Goal: Information Seeking & Learning: Learn about a topic

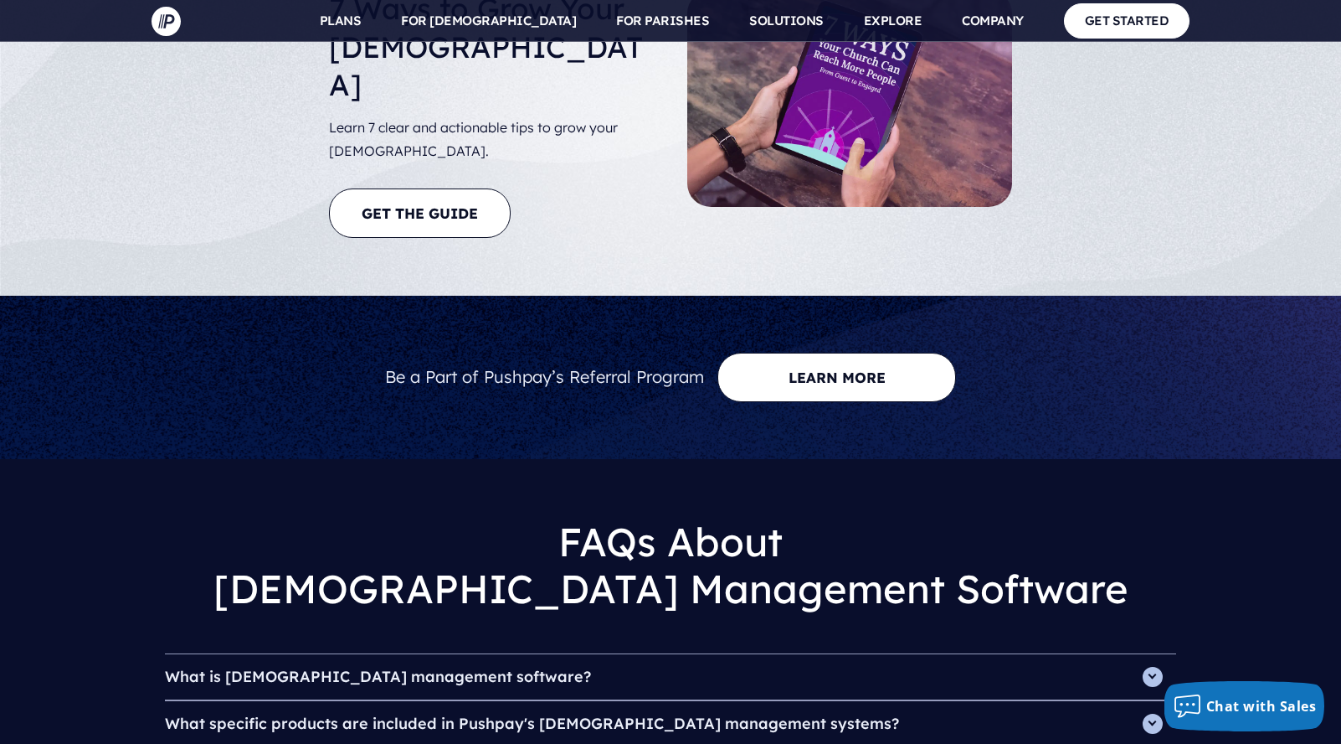
scroll to position [6440, 0]
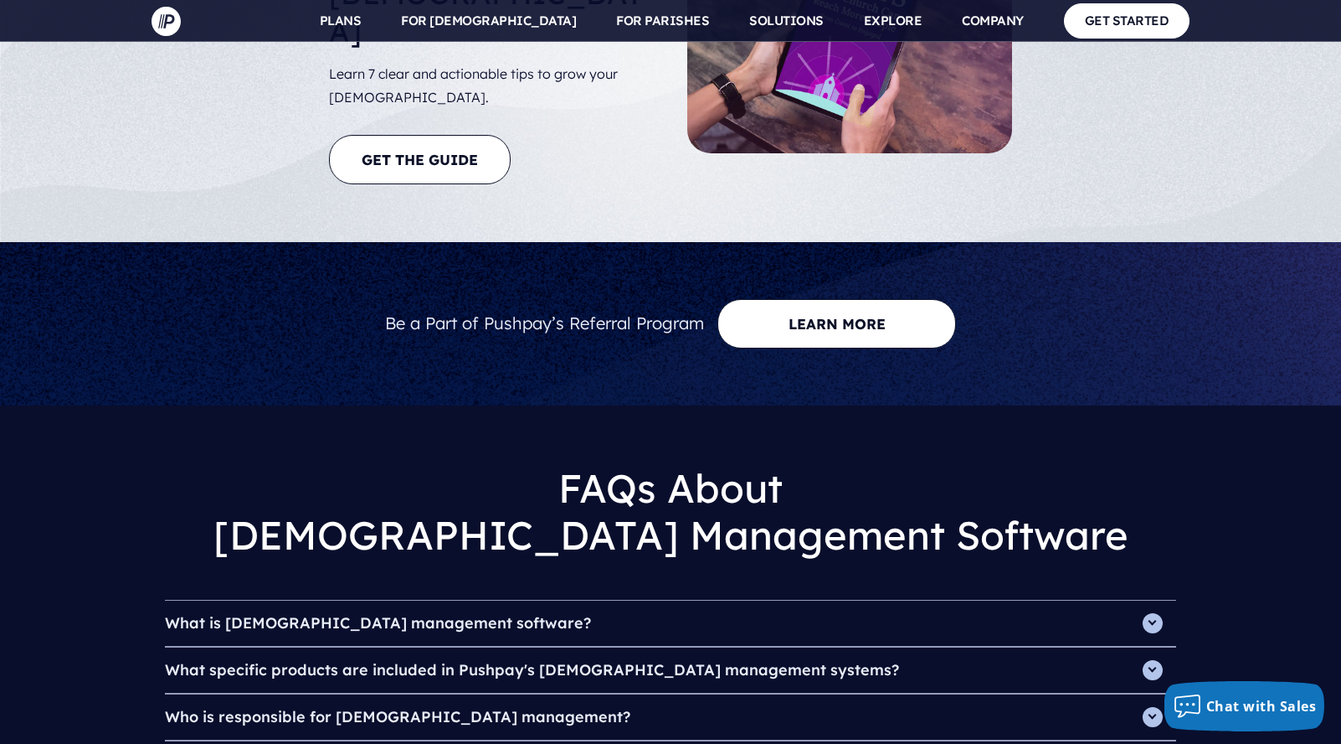
click at [1150, 600] on h4 "What is [DEMOGRAPHIC_DATA] management software?" at bounding box center [670, 622] width 1011 height 45
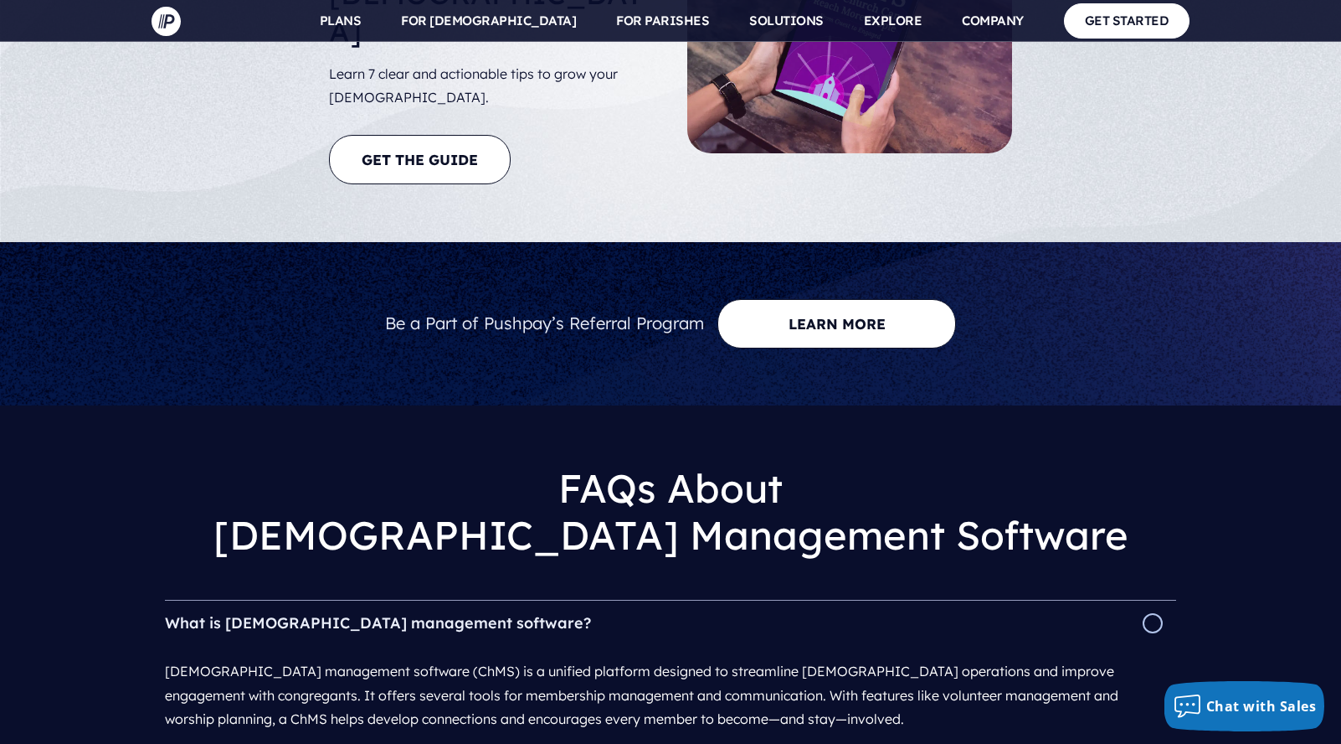
click at [1153, 600] on h4 "What is [DEMOGRAPHIC_DATA] management software?" at bounding box center [670, 622] width 1011 height 45
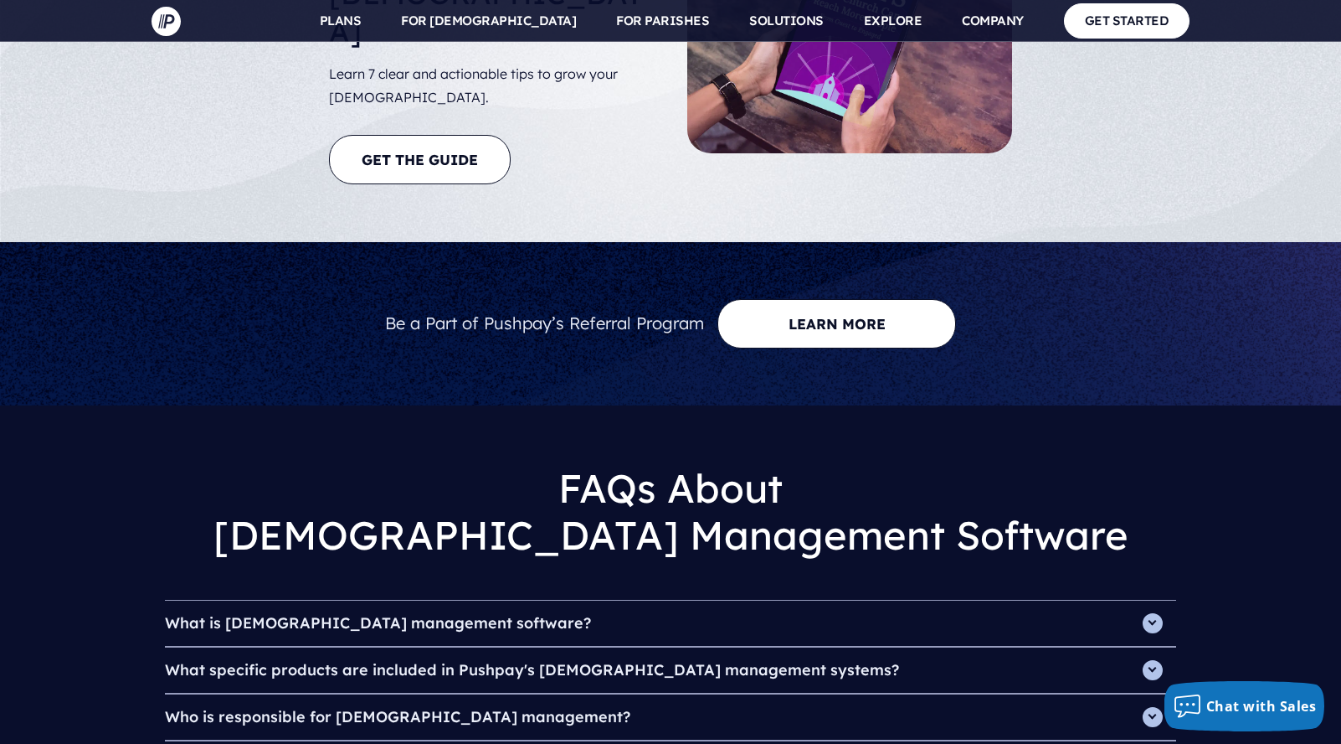
click at [1154, 647] on h4 "What specific products are included in Pushpay's [DEMOGRAPHIC_DATA] management …" at bounding box center [670, 669] width 1011 height 45
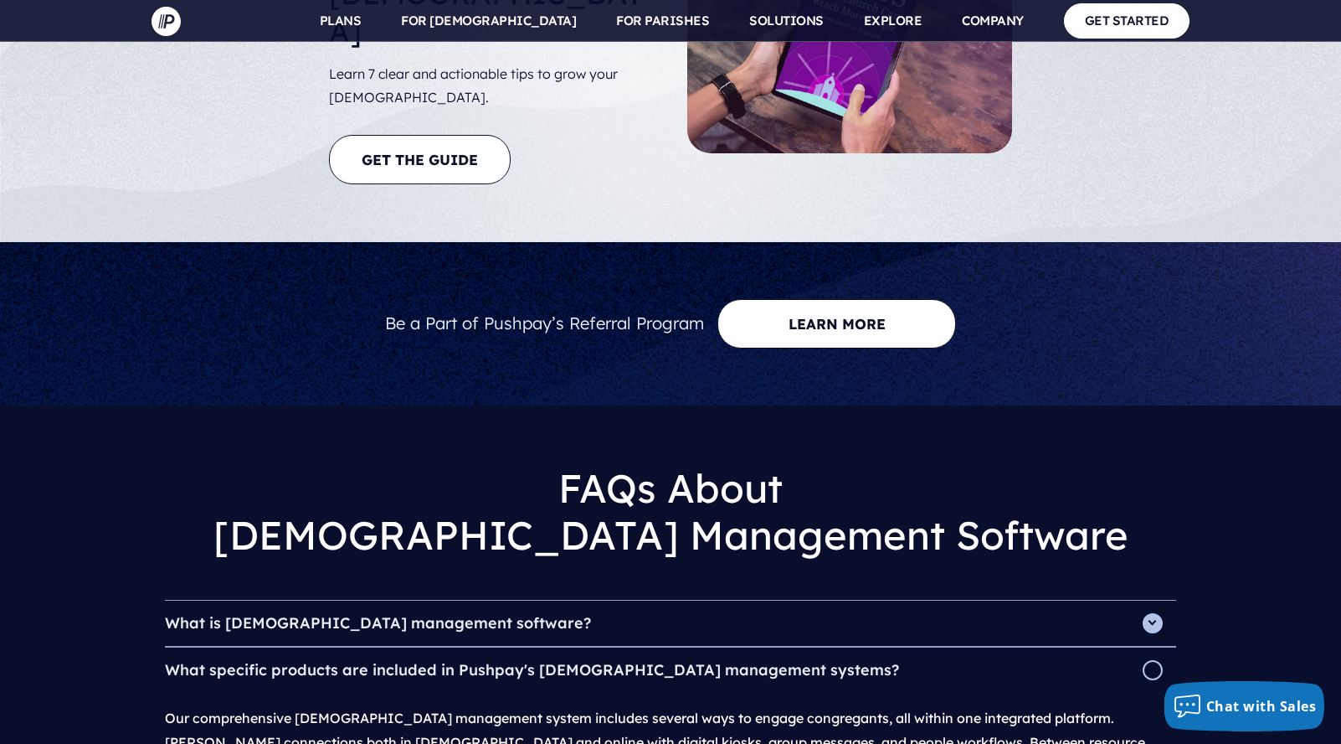
click at [1162, 647] on h4 "What specific products are included in Pushpay's [DEMOGRAPHIC_DATA] management …" at bounding box center [670, 669] width 1011 height 45
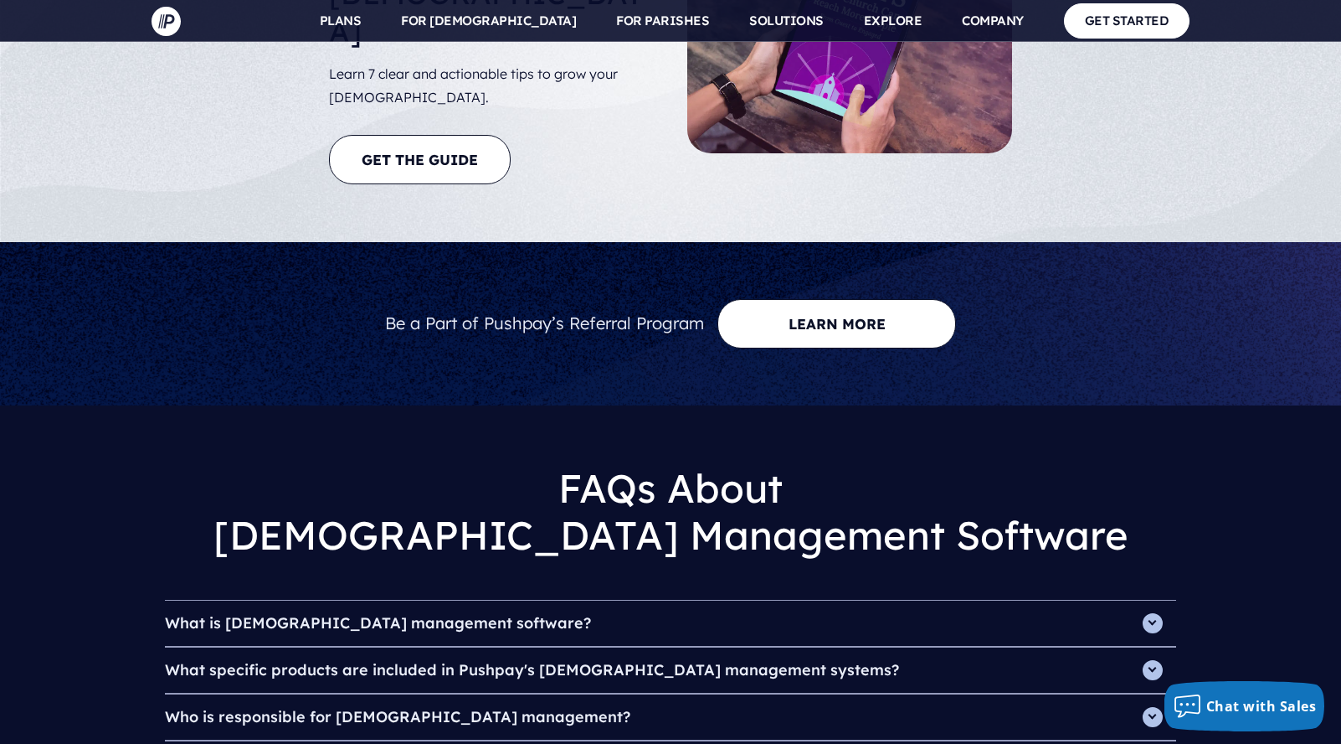
click at [1160, 647] on h4 "What specific products are included in Pushpay's [DEMOGRAPHIC_DATA] management …" at bounding box center [670, 669] width 1011 height 45
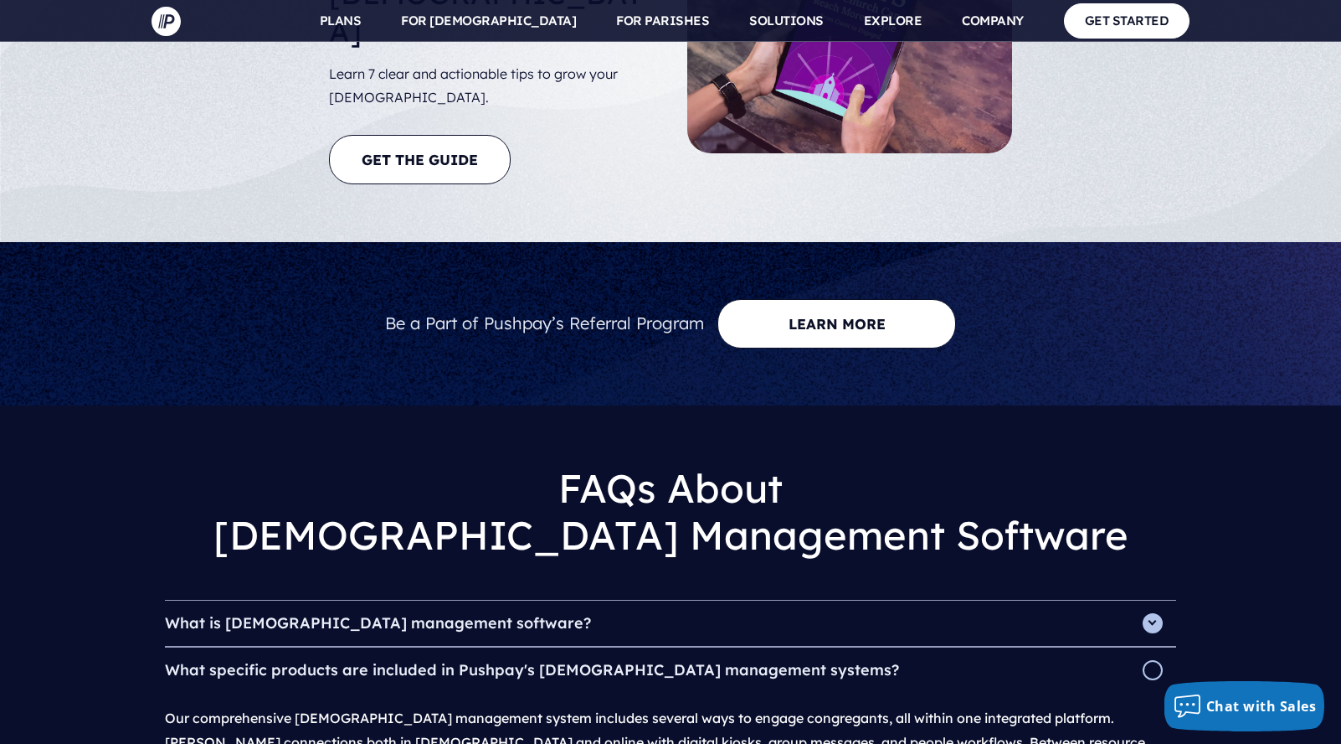
click at [1155, 647] on h4 "What specific products are included in Pushpay's [DEMOGRAPHIC_DATA] management …" at bounding box center [670, 669] width 1011 height 45
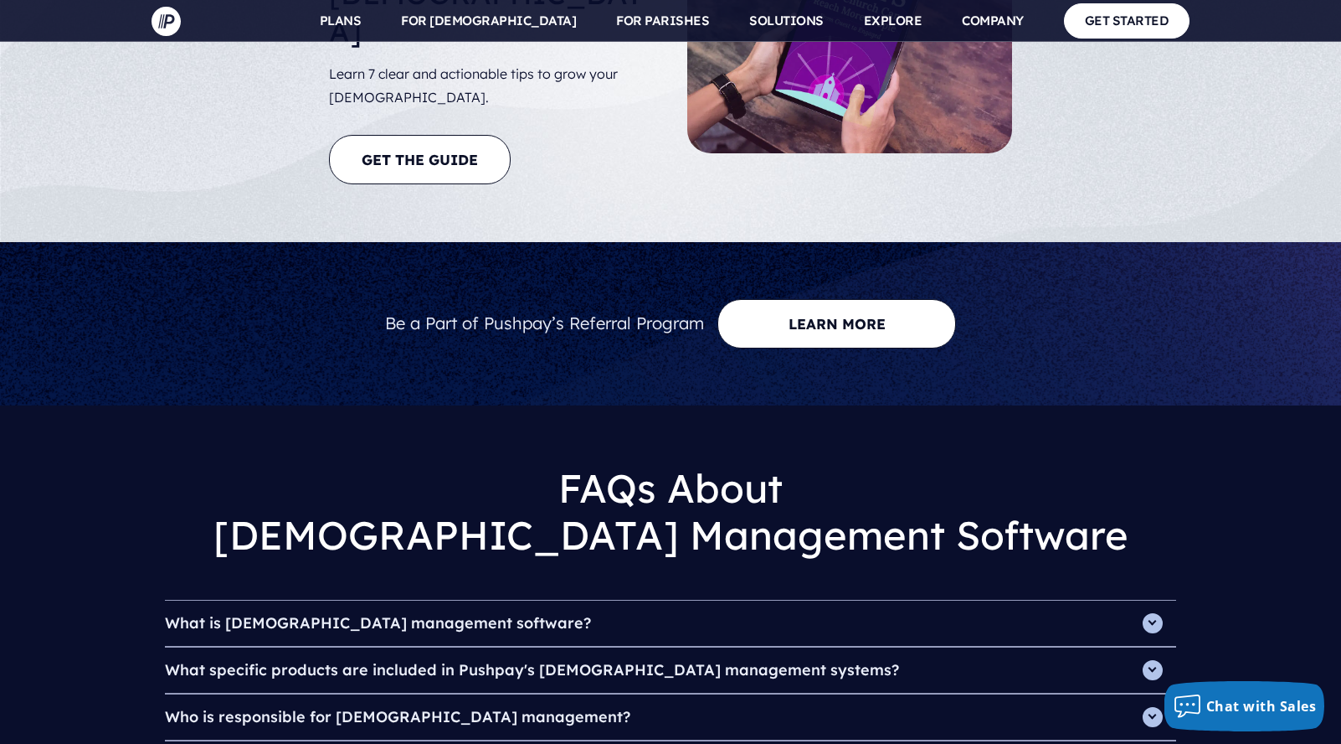
click at [1150, 600] on h4 "What is [DEMOGRAPHIC_DATA] management software?" at bounding box center [670, 622] width 1011 height 45
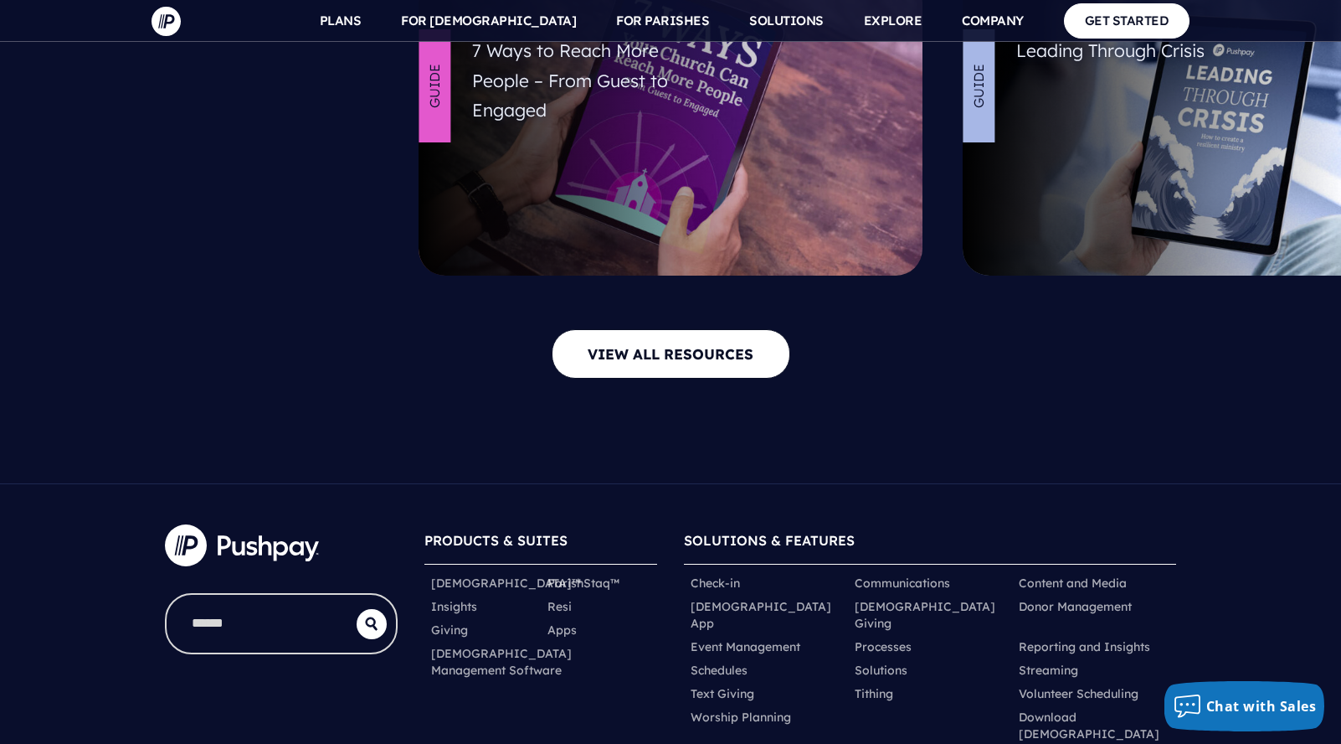
scroll to position [7599, 0]
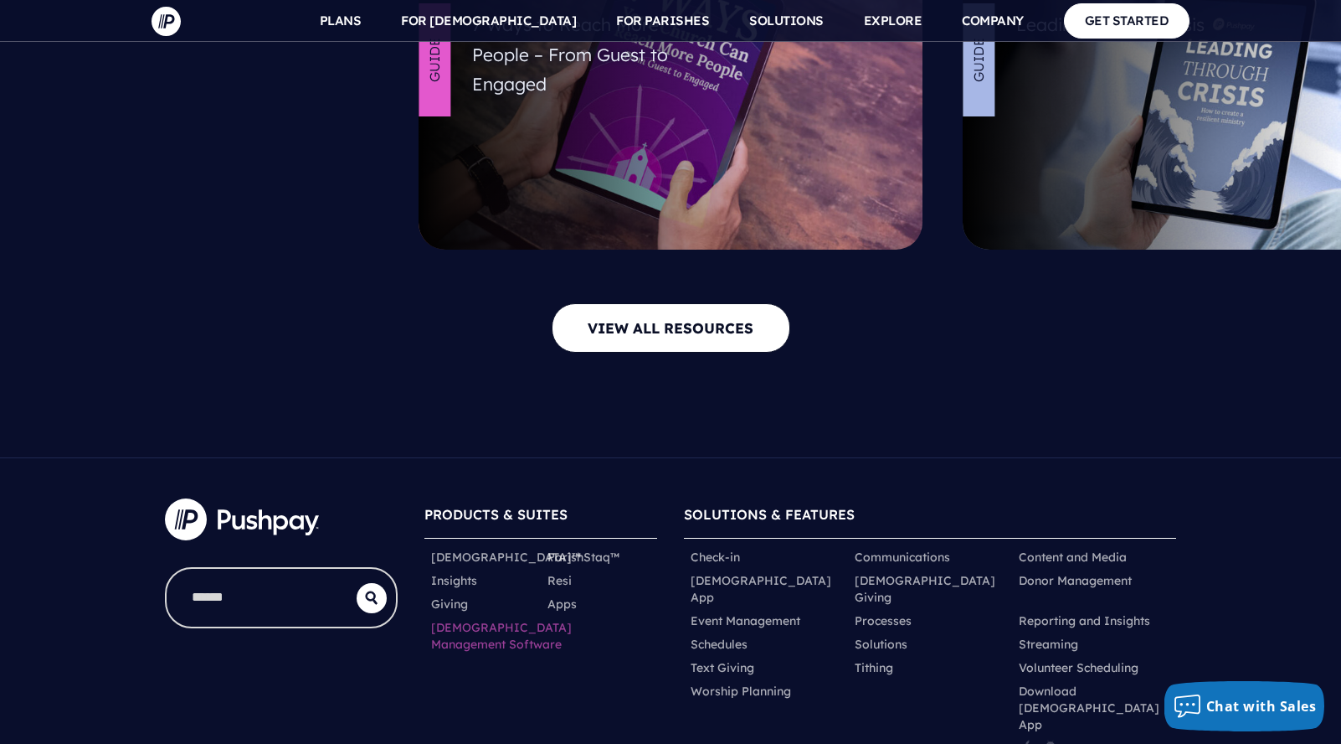
click at [465, 619] on link "[DEMOGRAPHIC_DATA] Management Software" at bounding box center [501, 635] width 141 height 33
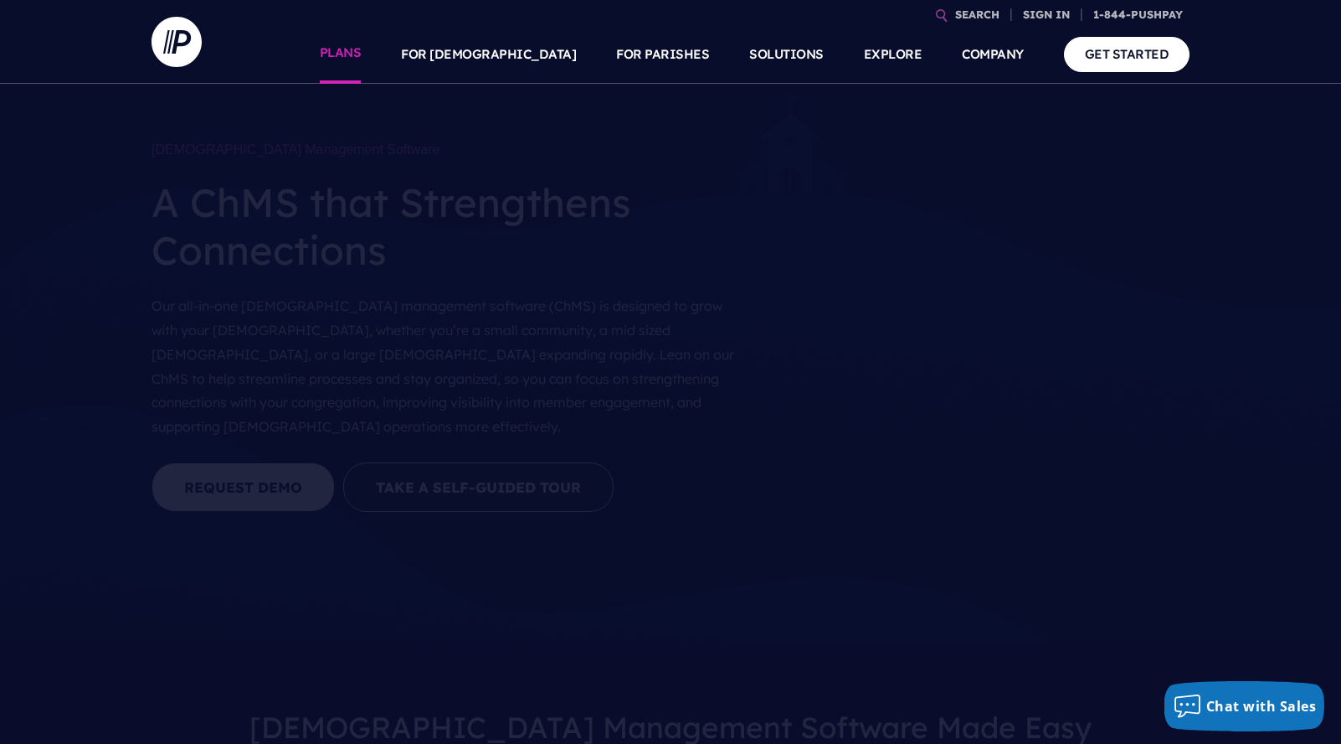
click at [362, 53] on link "PLANS" at bounding box center [341, 54] width 42 height 59
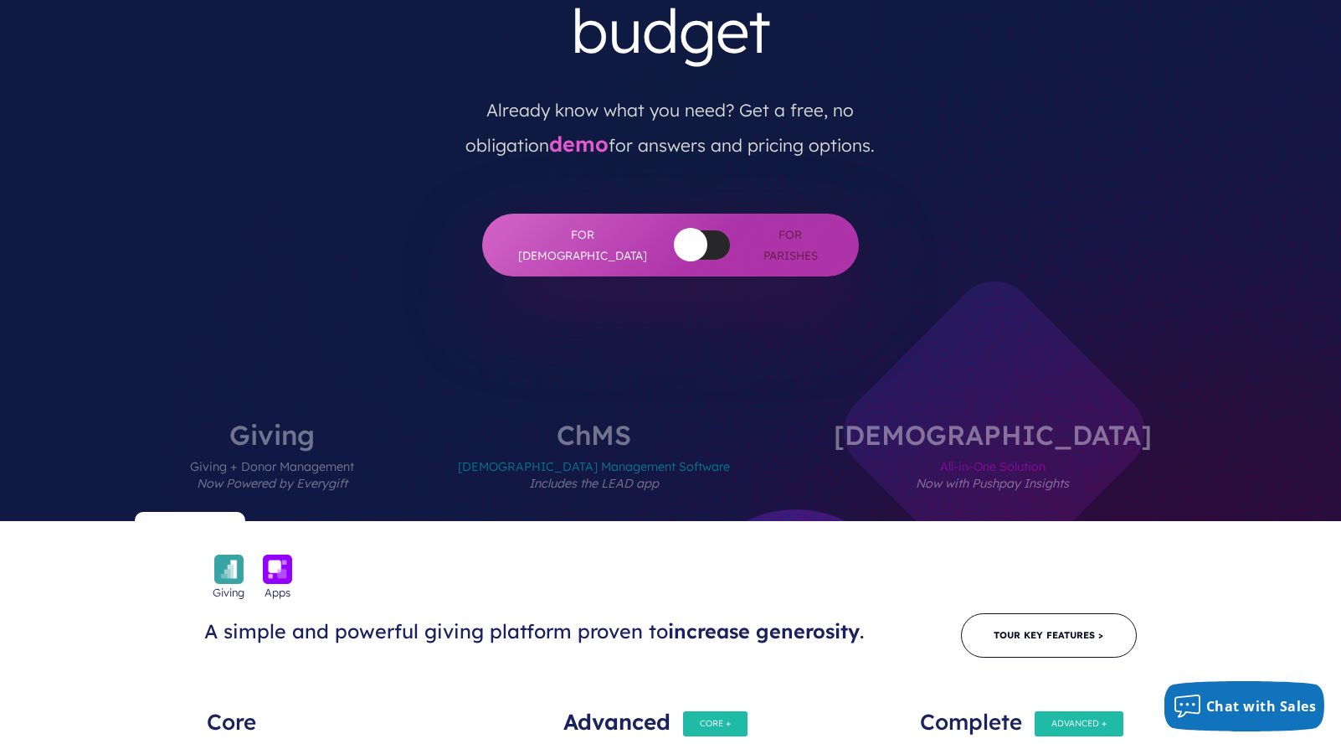
scroll to position [373, 0]
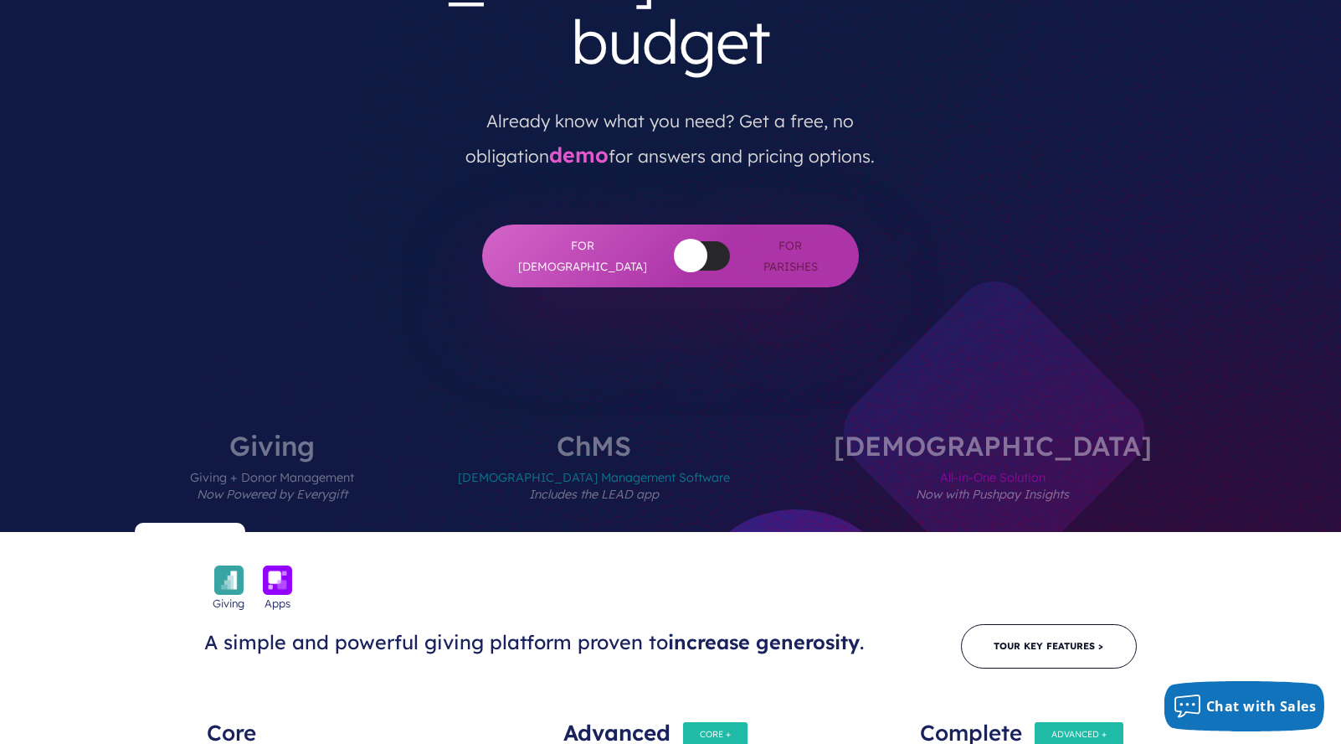
click at [670, 459] on span "Church Management Software Includes the LEAD app" at bounding box center [594, 495] width 272 height 73
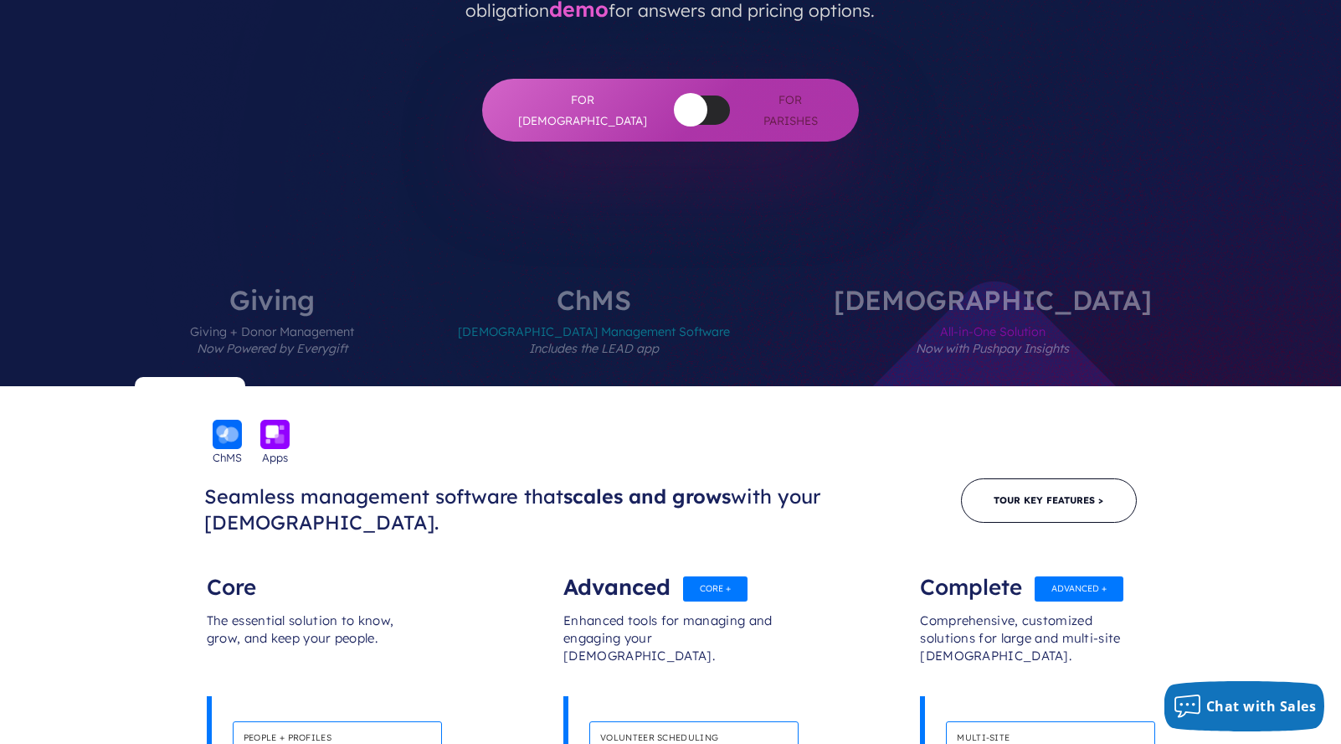
scroll to position [497, 0]
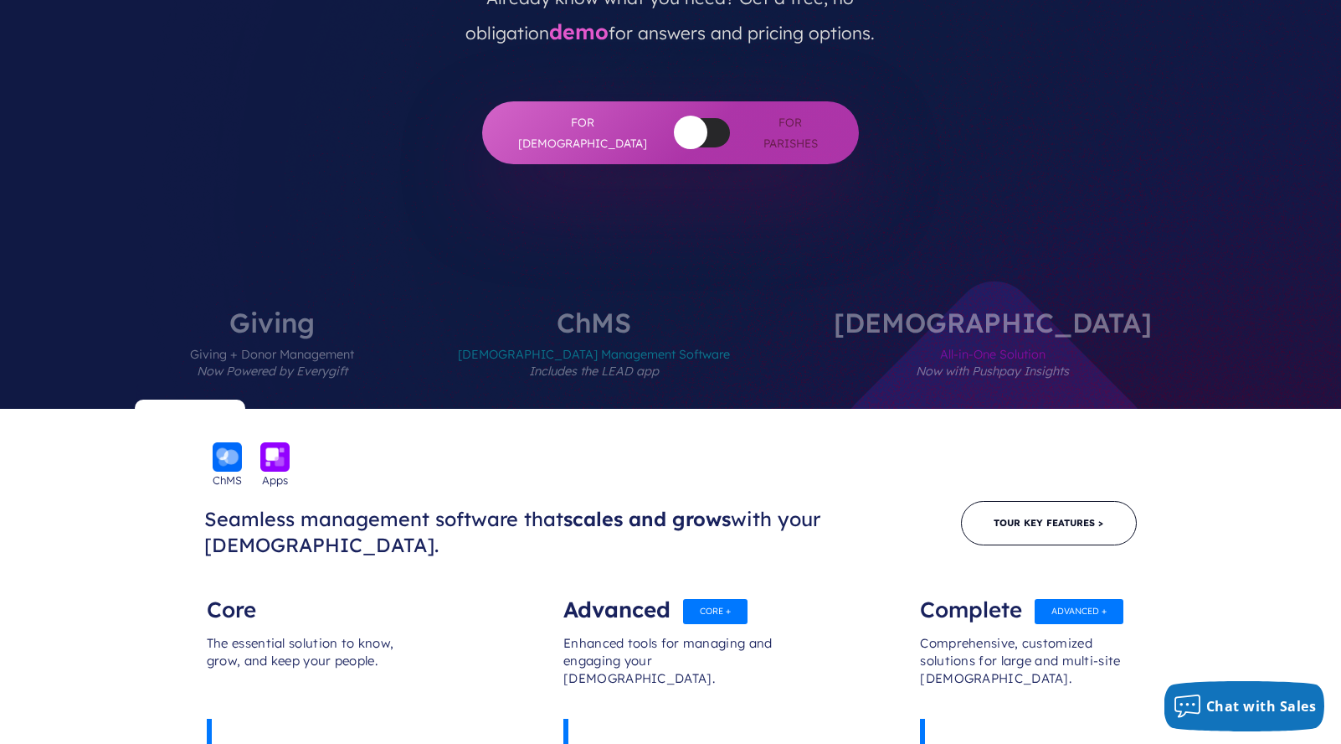
click at [934, 363] on em "Now with Pushpay Insights" at bounding box center [992, 370] width 153 height 15
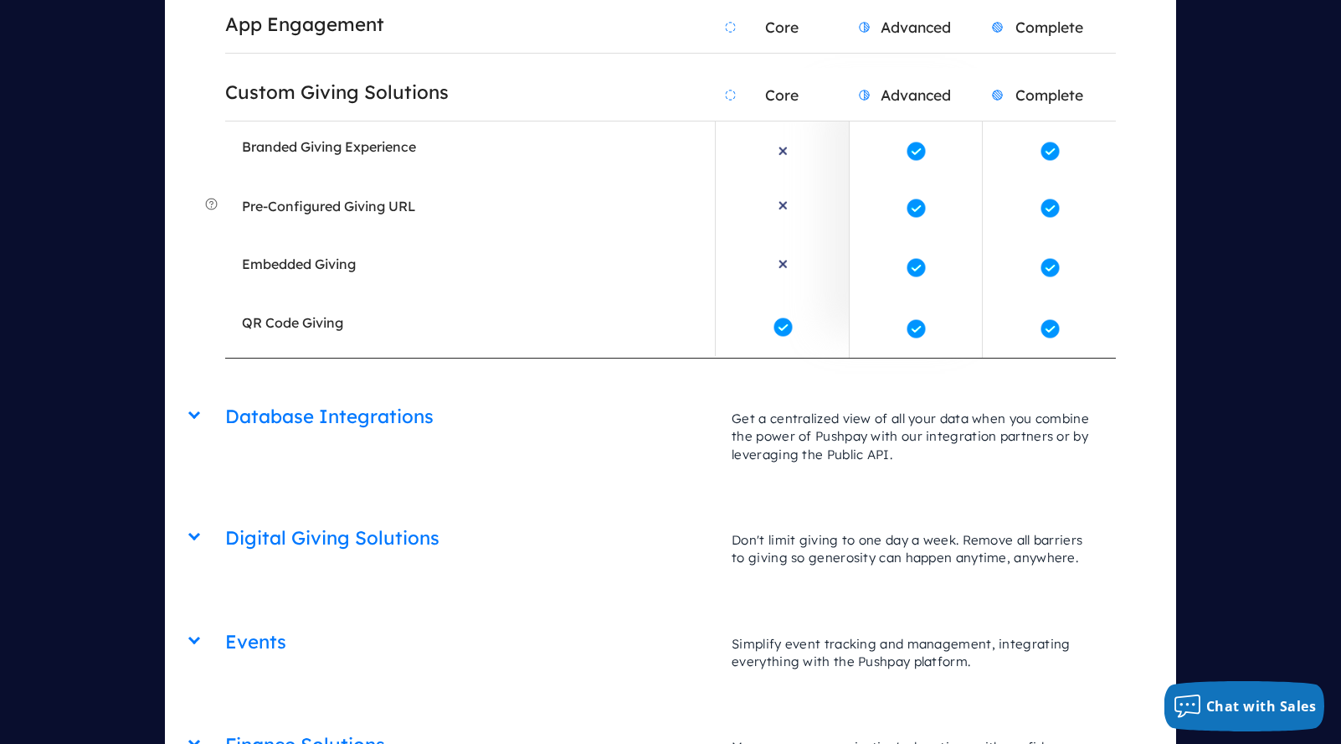
scroll to position [3918, 0]
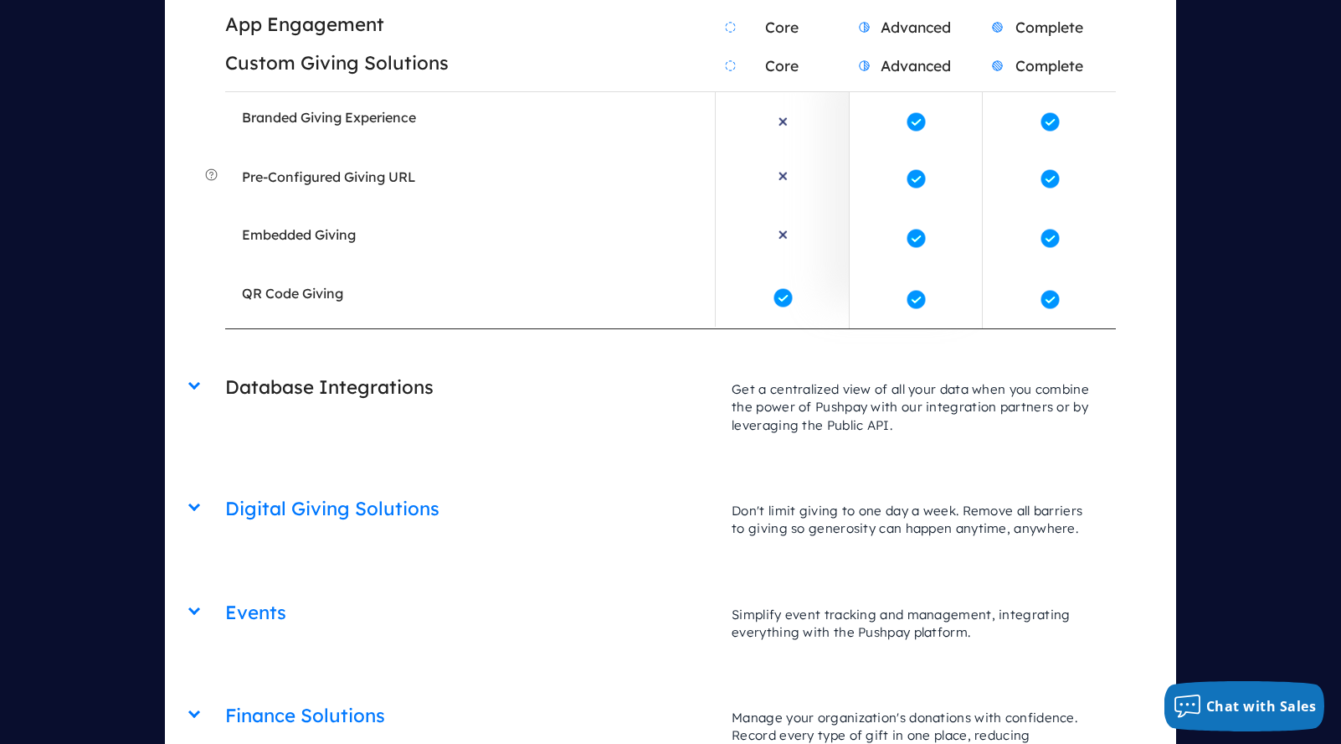
click at [708, 366] on h2 "Database Integrations" at bounding box center [470, 387] width 490 height 43
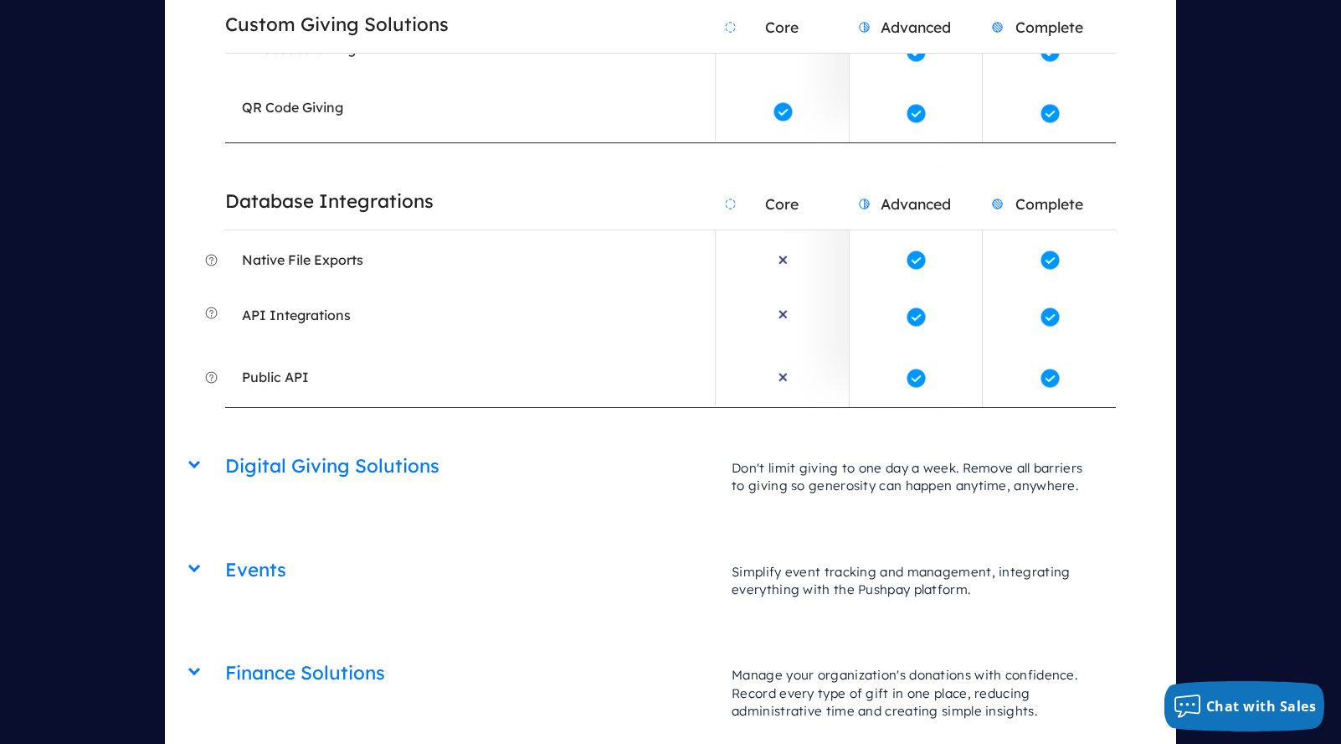
scroll to position [4148, 0]
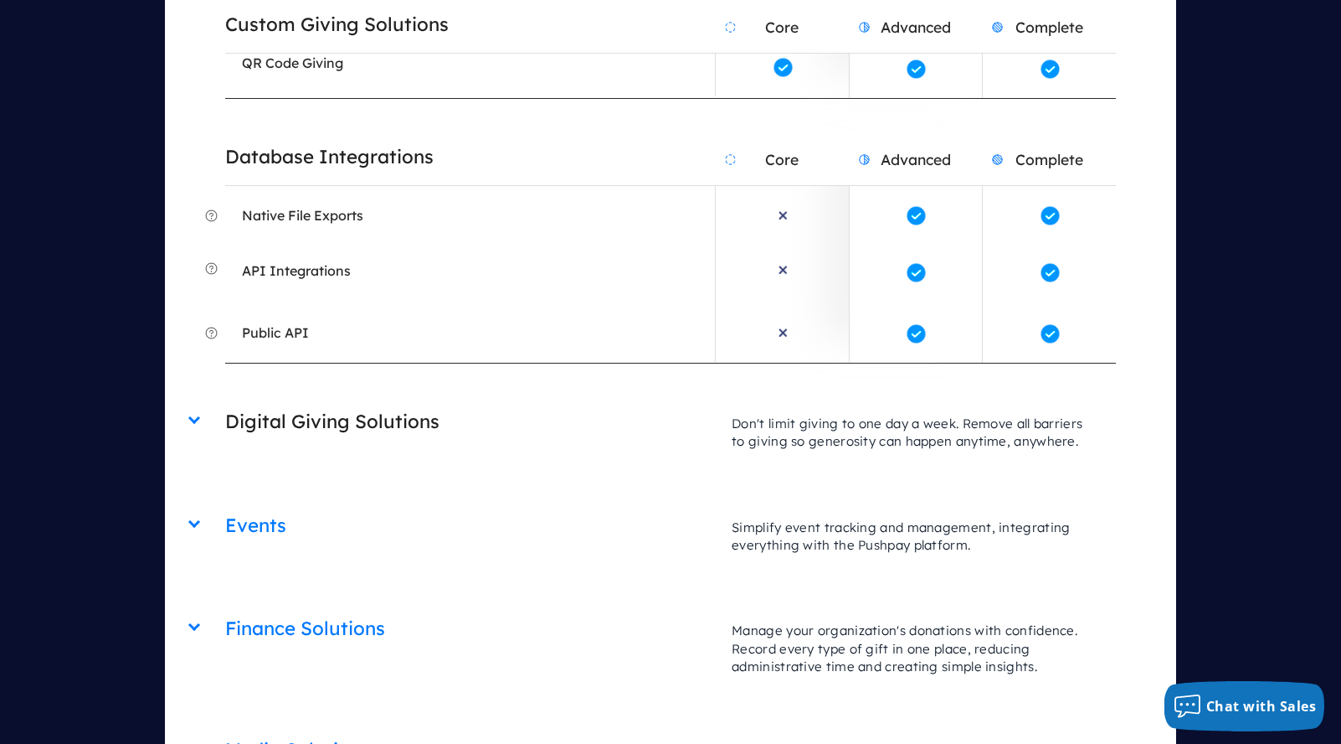
click at [673, 400] on h2 "Digital Giving Solutions" at bounding box center [470, 421] width 490 height 43
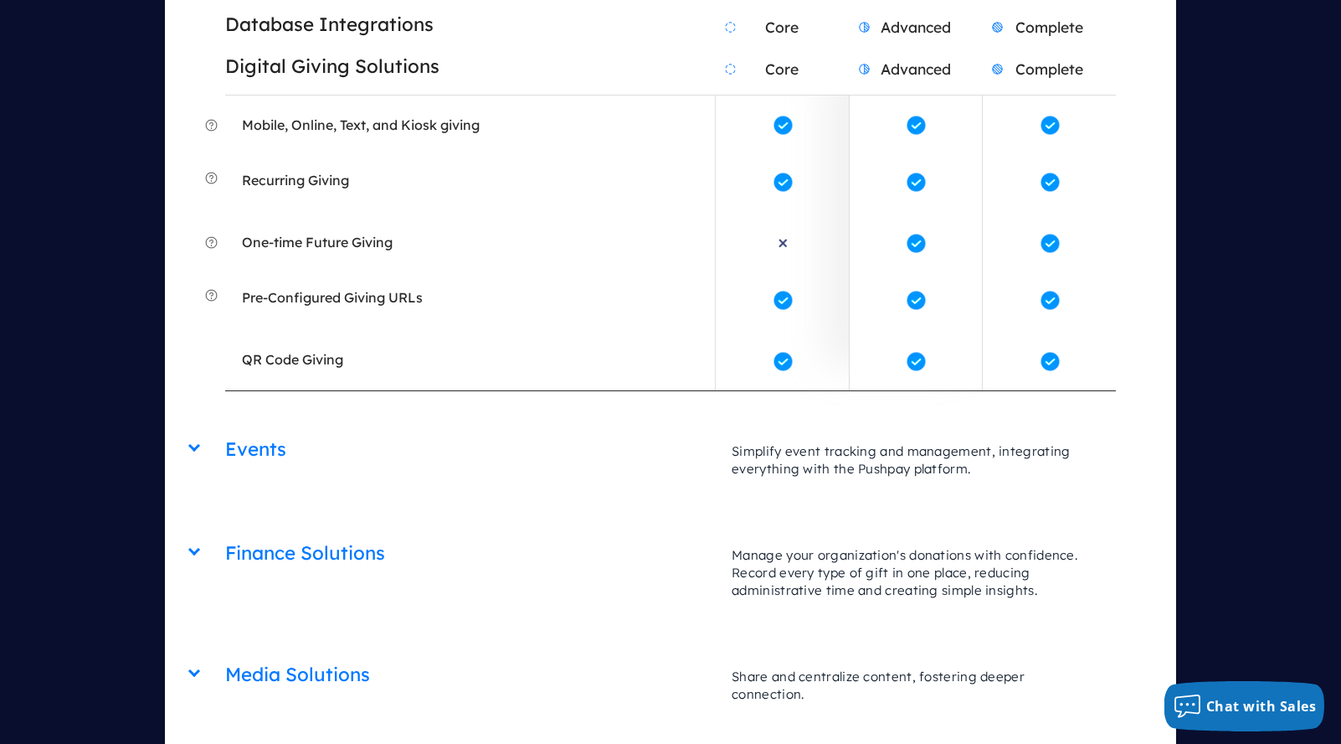
scroll to position [4536, 0]
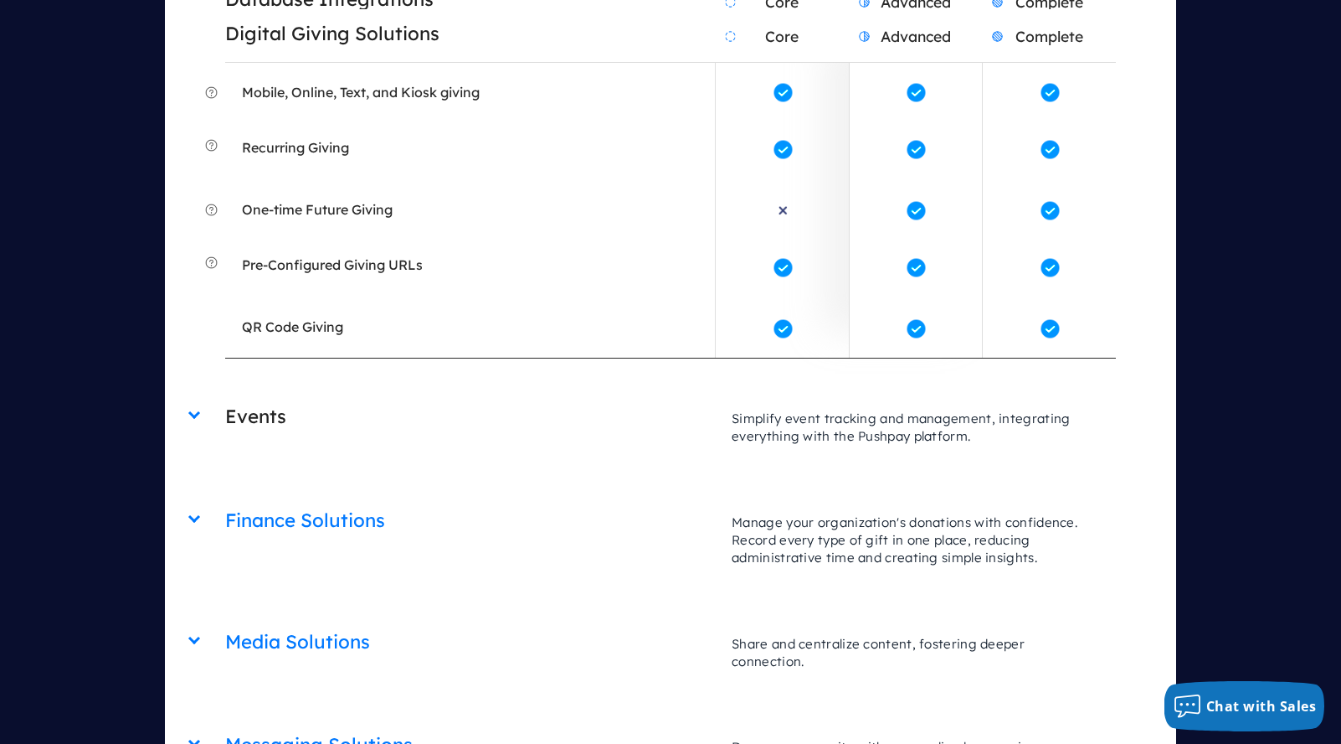
click at [656, 392] on div "Events Core Advanced Complete Simplify event tracking and management, integrati…" at bounding box center [670, 427] width 890 height 70
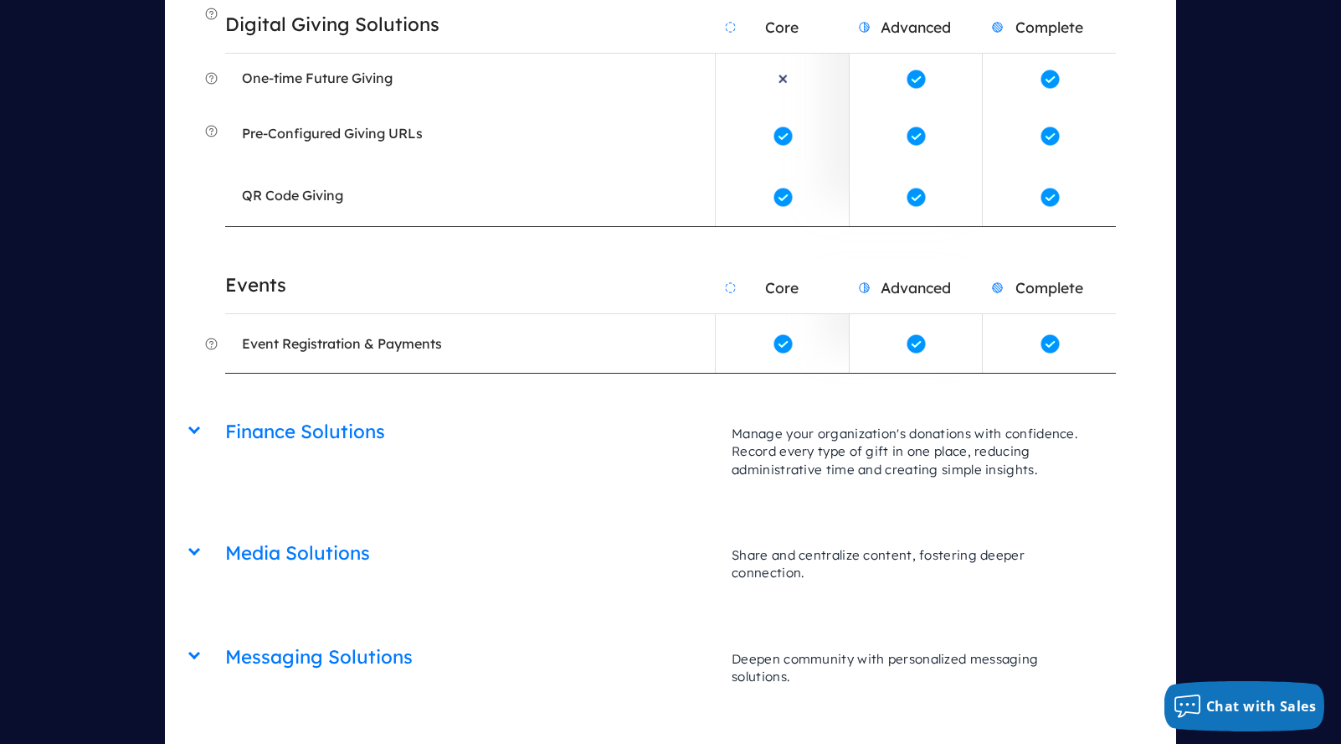
scroll to position [4678, 0]
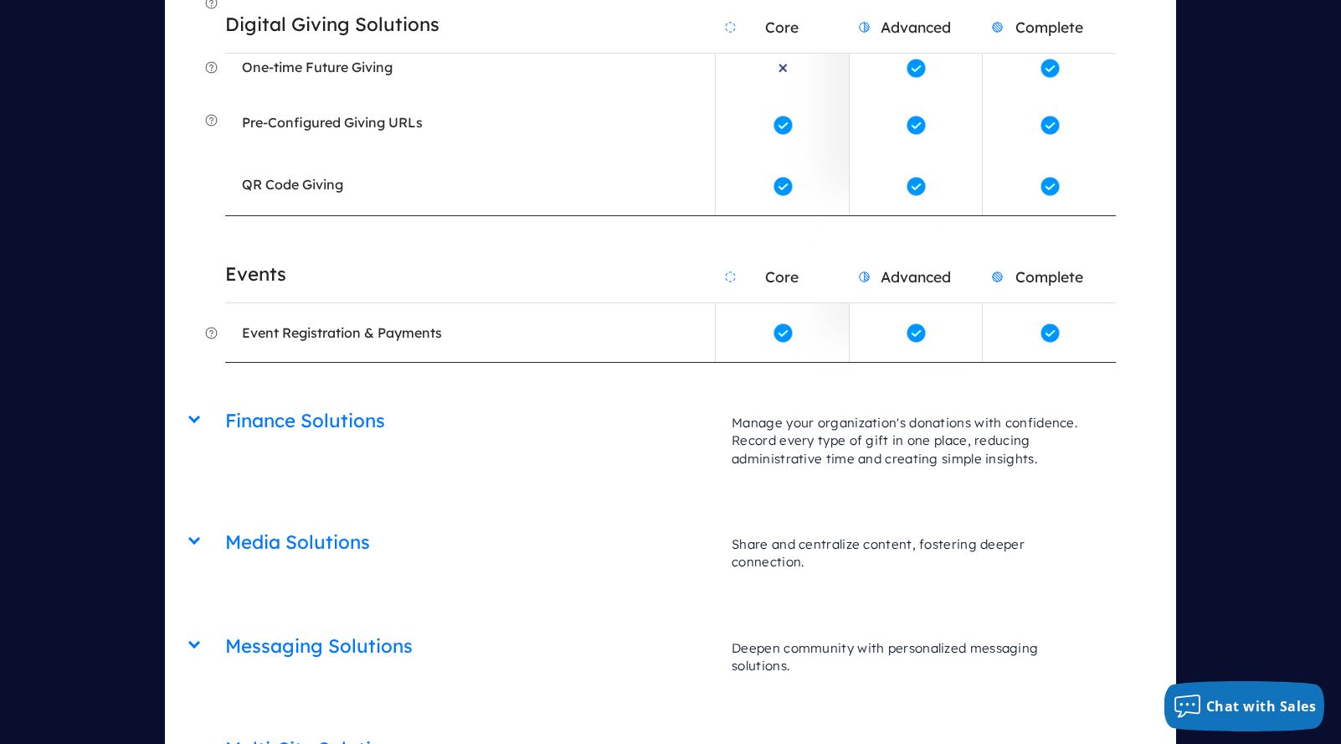
click at [623, 484] on div "Media Solutions Core Advanced Complete Share and centralize content, fostering …" at bounding box center [670, 536] width 890 height 104
click at [630, 396] on div "Finance Solutions Core Advanced Complete Manage your organization's donations w…" at bounding box center [670, 440] width 890 height 88
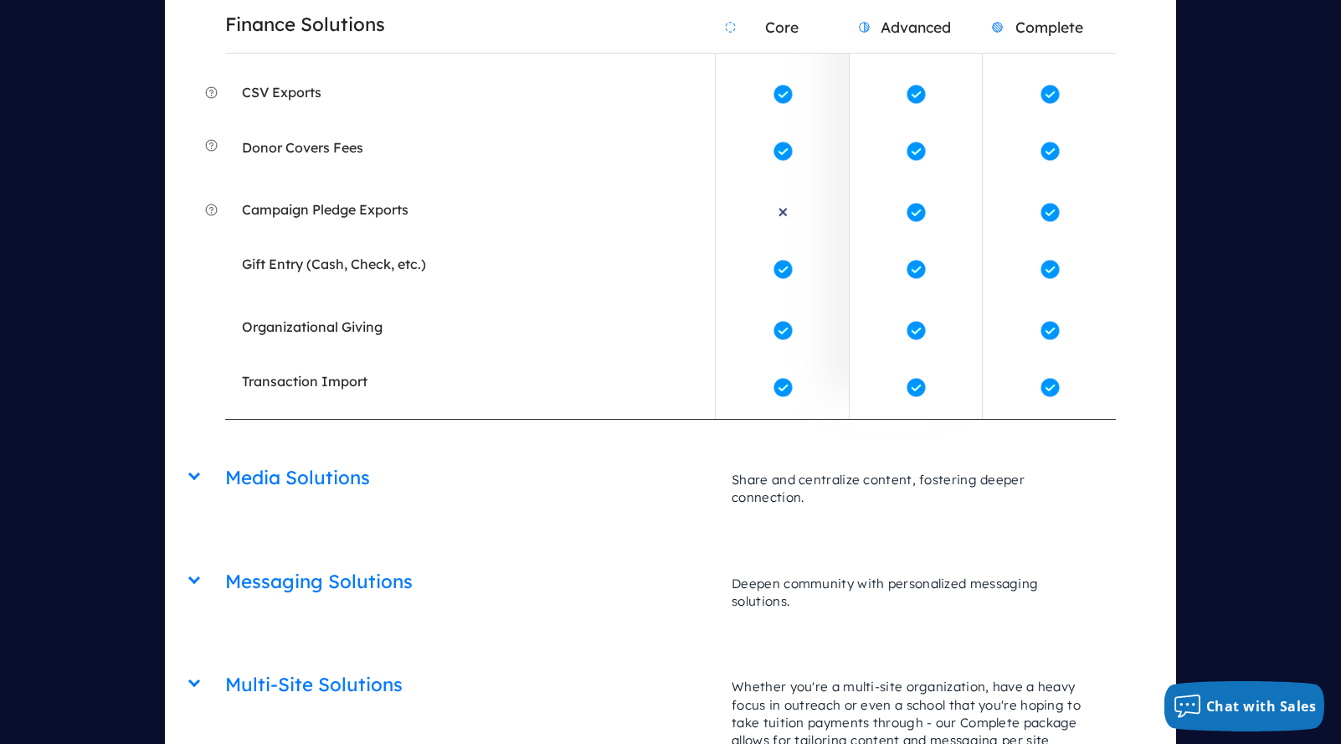
scroll to position [5322, 0]
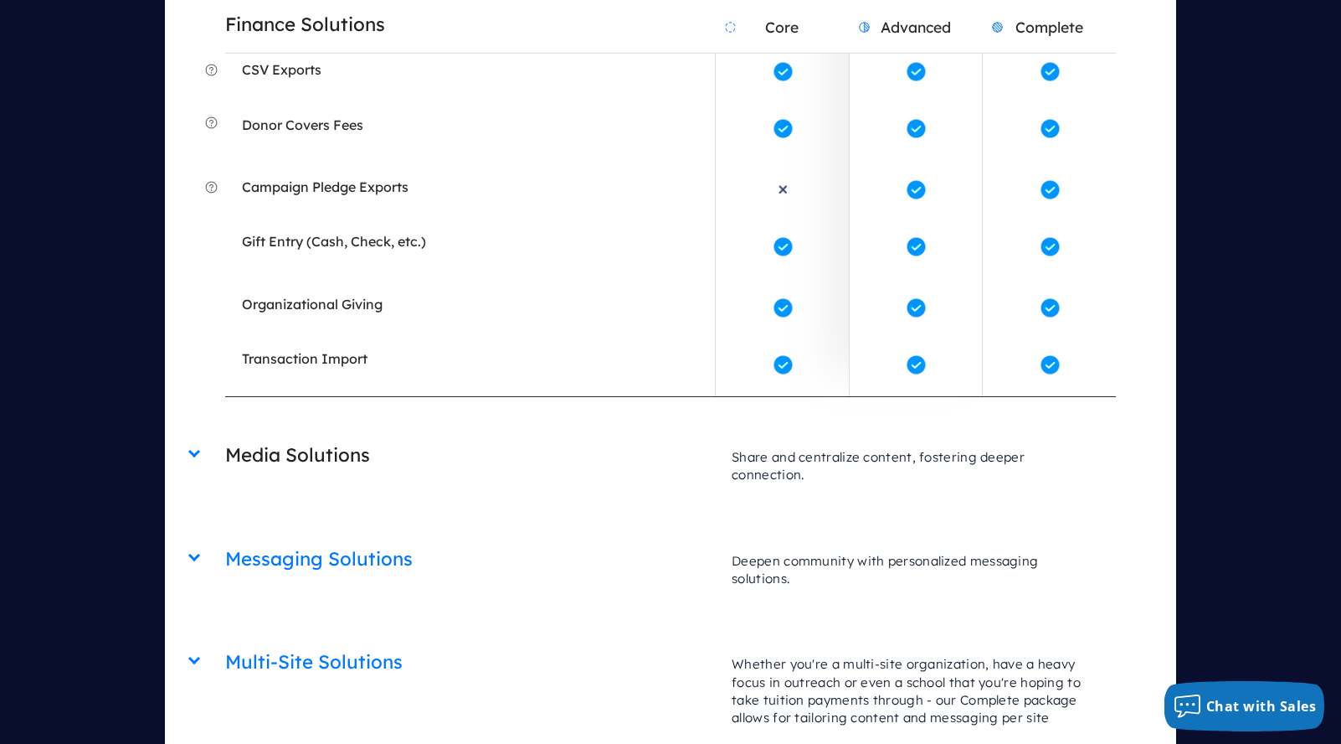
click at [589, 434] on h2 "Media Solutions" at bounding box center [470, 455] width 490 height 43
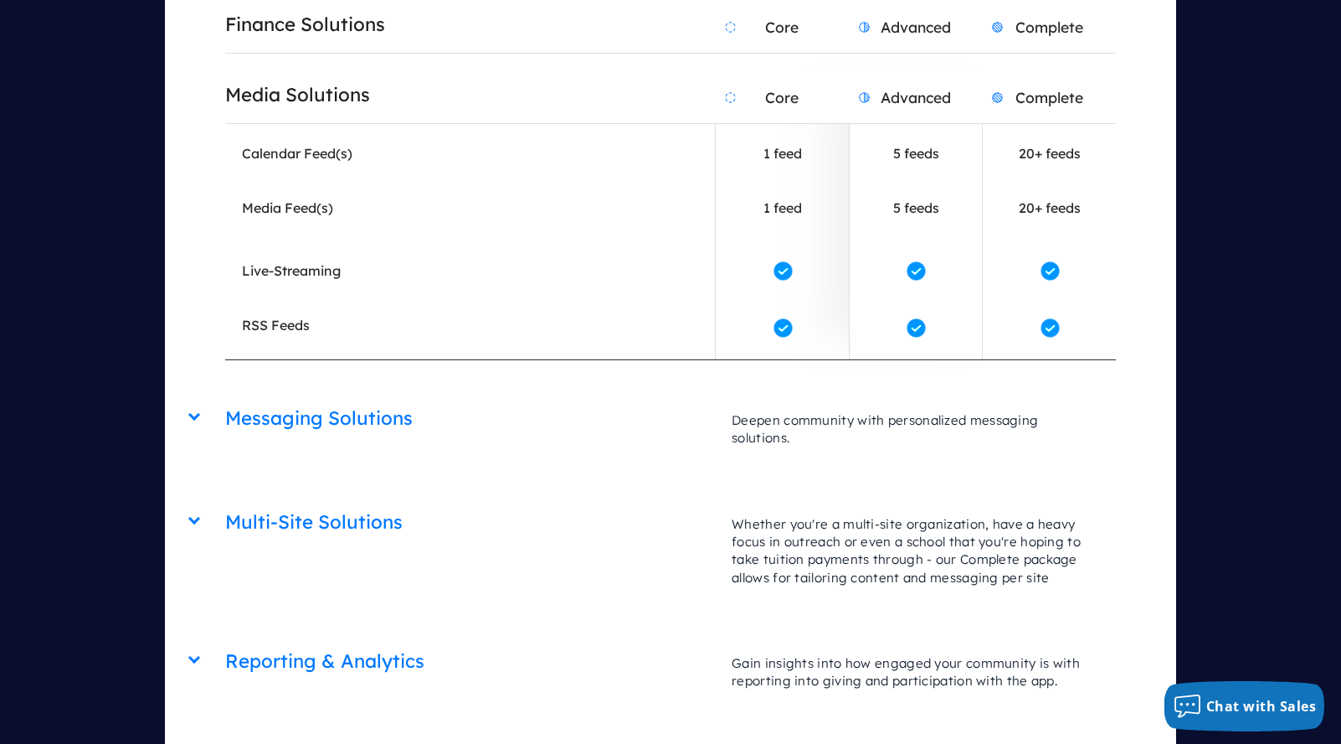
scroll to position [5683, 0]
click at [595, 396] on h2 "Messaging Solutions" at bounding box center [470, 417] width 490 height 43
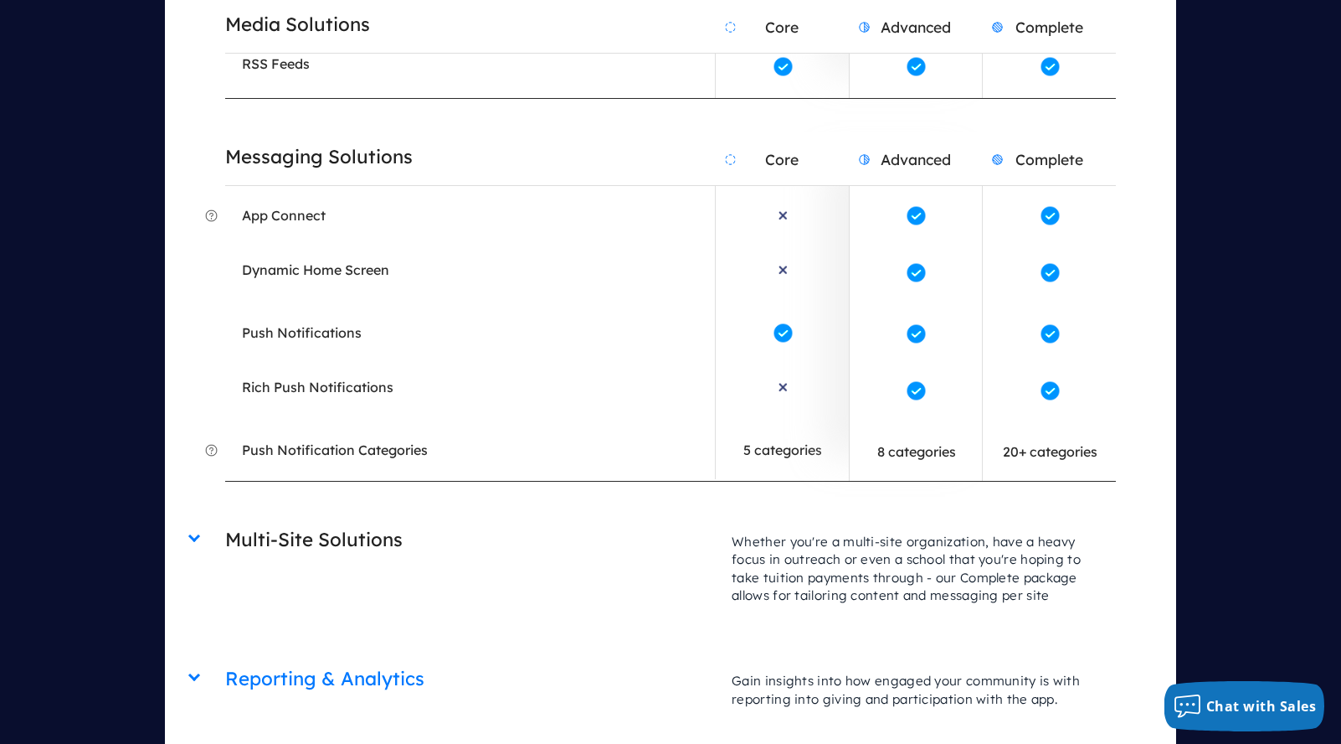
scroll to position [5976, 0]
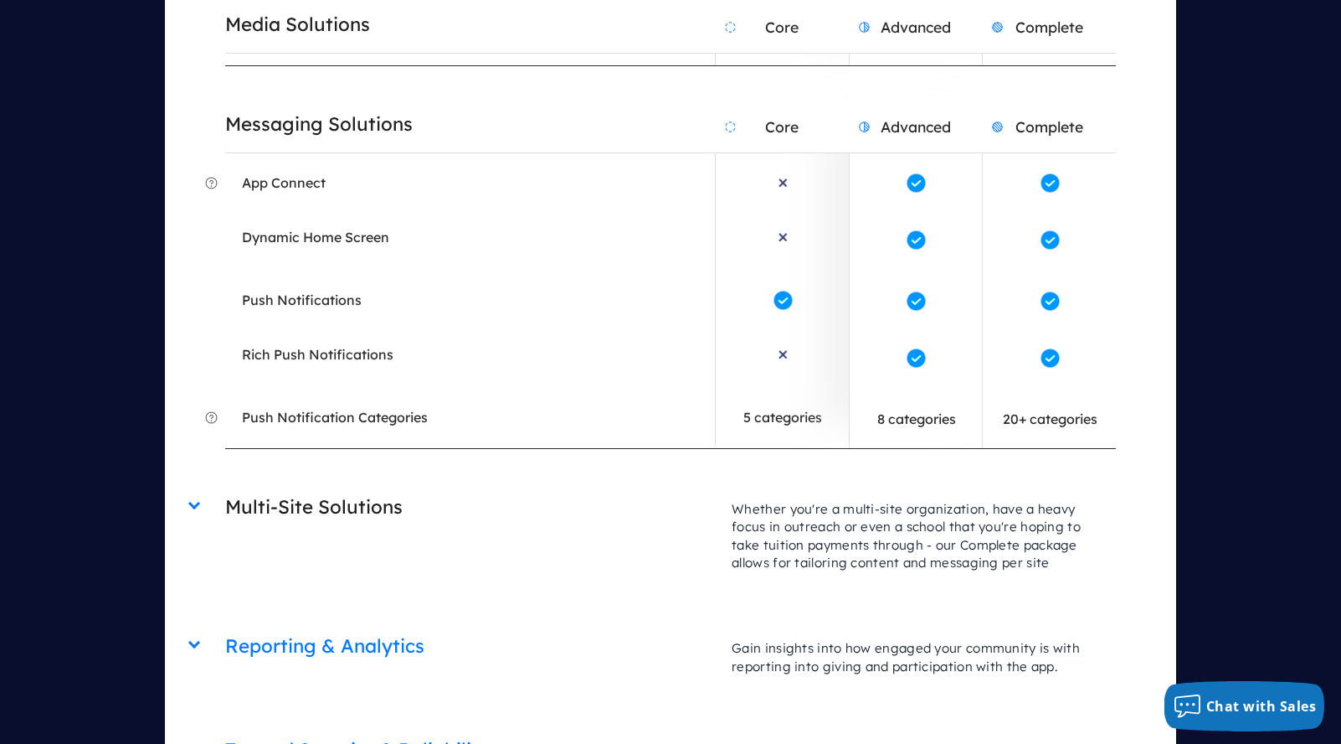
click at [577, 486] on h2 "Multi-Site Solutions" at bounding box center [470, 507] width 490 height 43
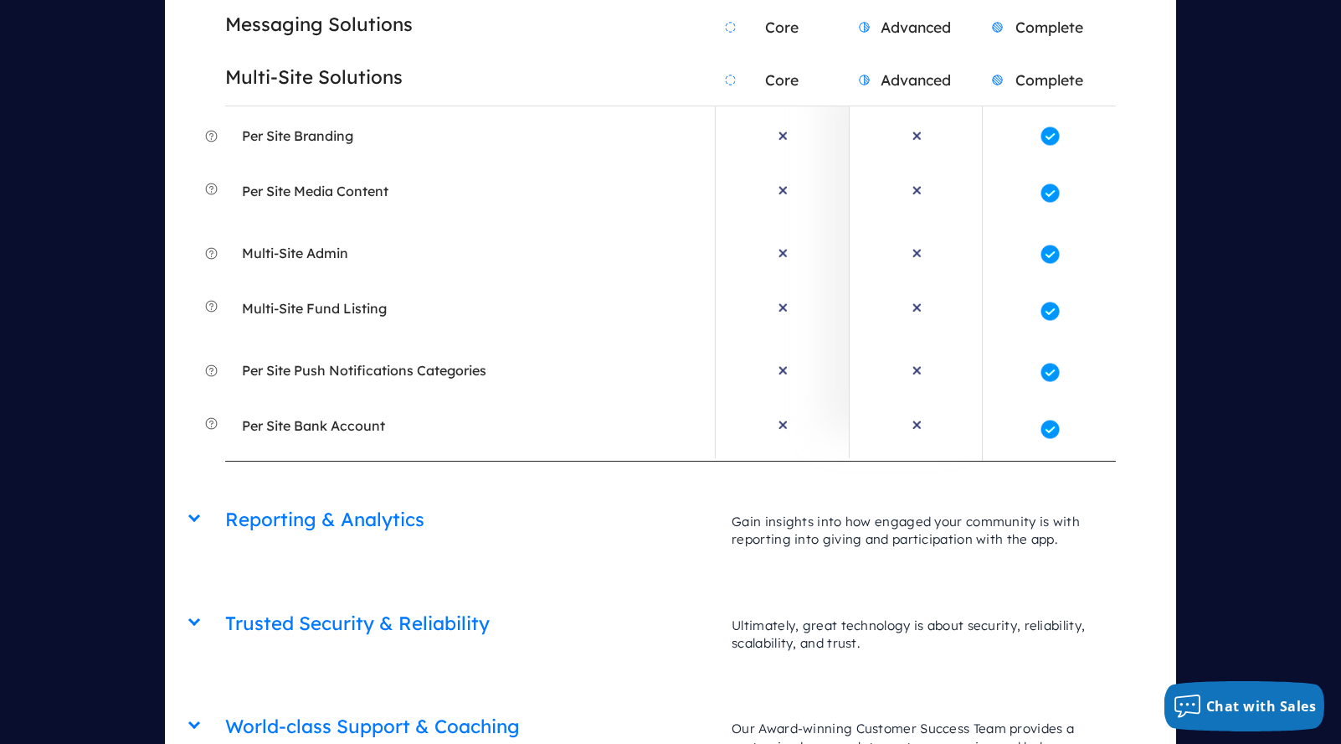
scroll to position [6512, 0]
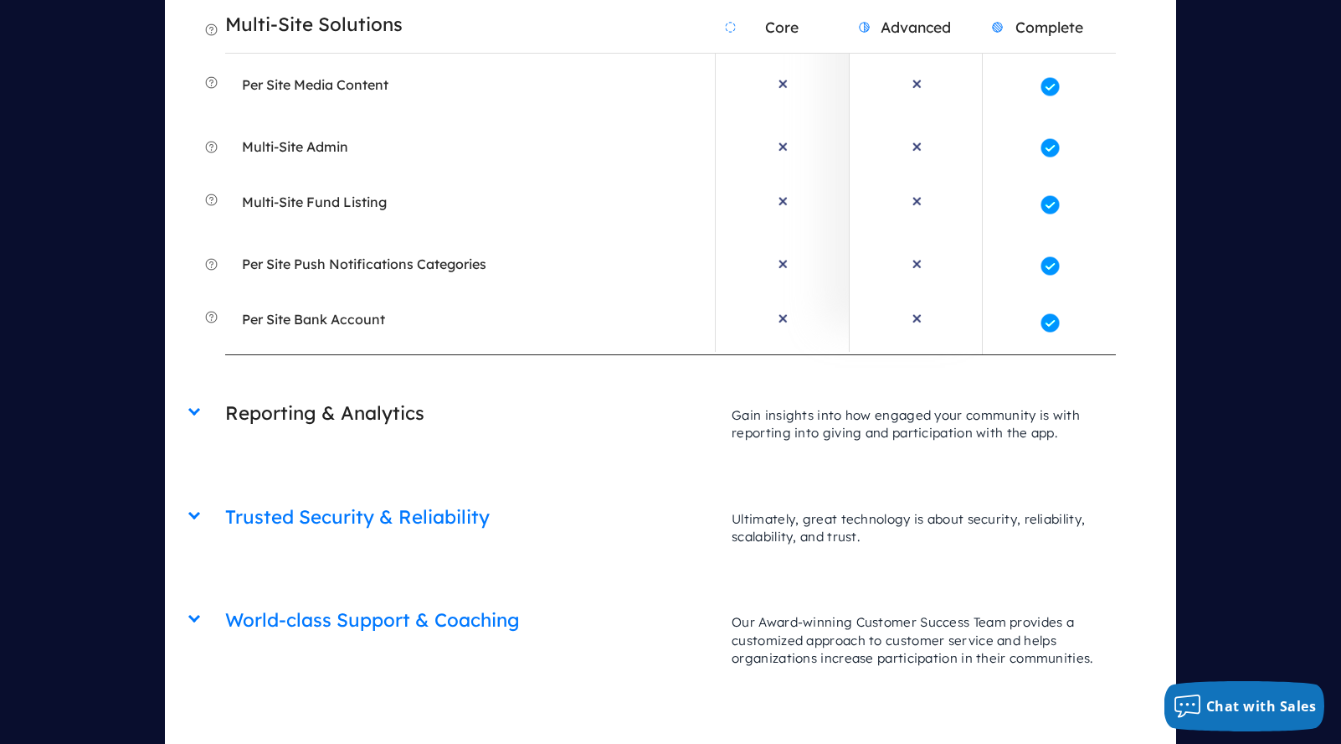
click at [614, 392] on h2 "Reporting & Analytics" at bounding box center [470, 413] width 490 height 43
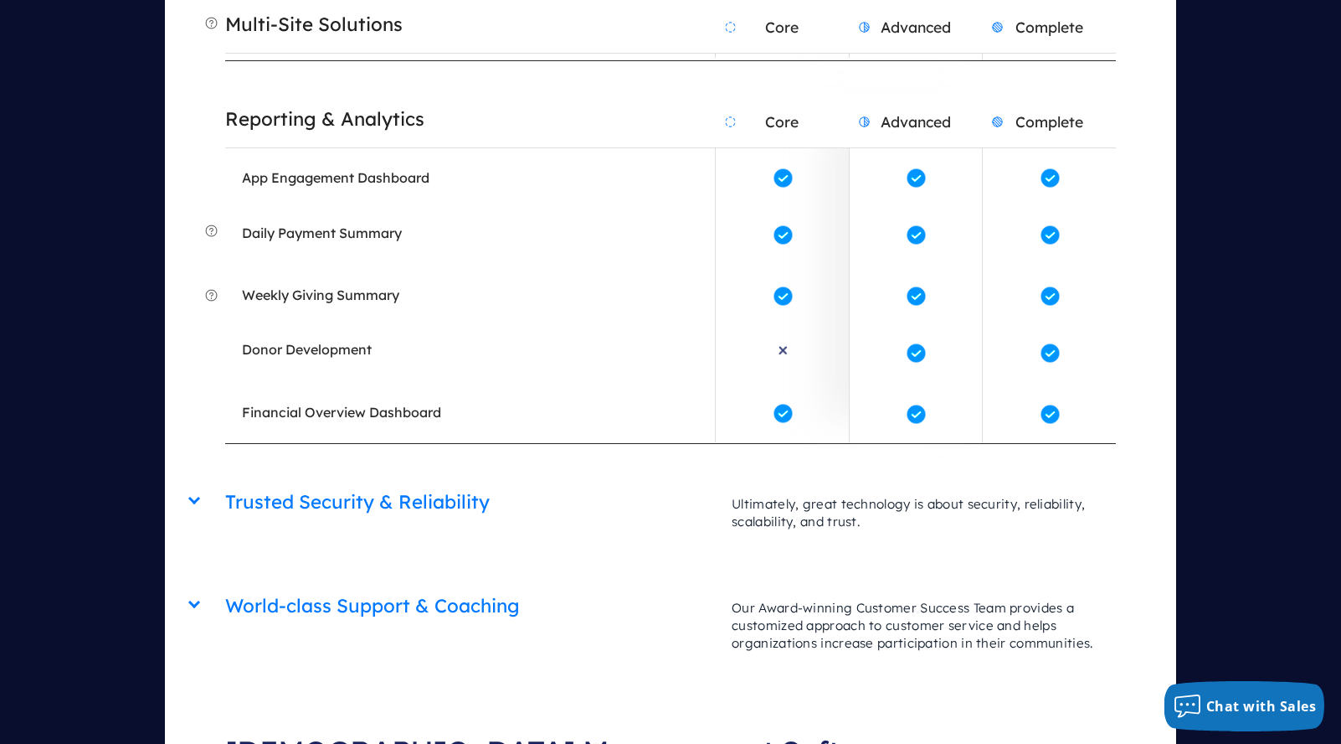
scroll to position [6959, 0]
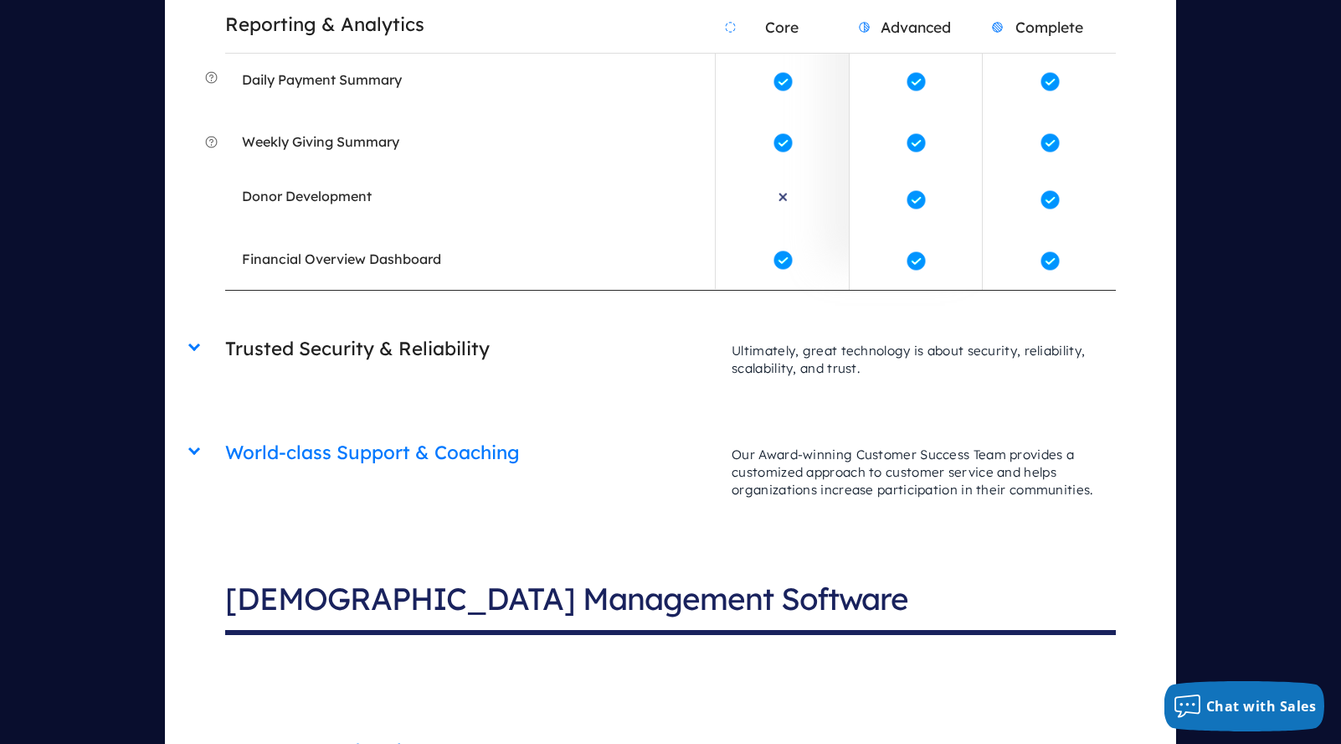
click at [600, 327] on h2 "Trusted Security & Reliability" at bounding box center [470, 348] width 490 height 43
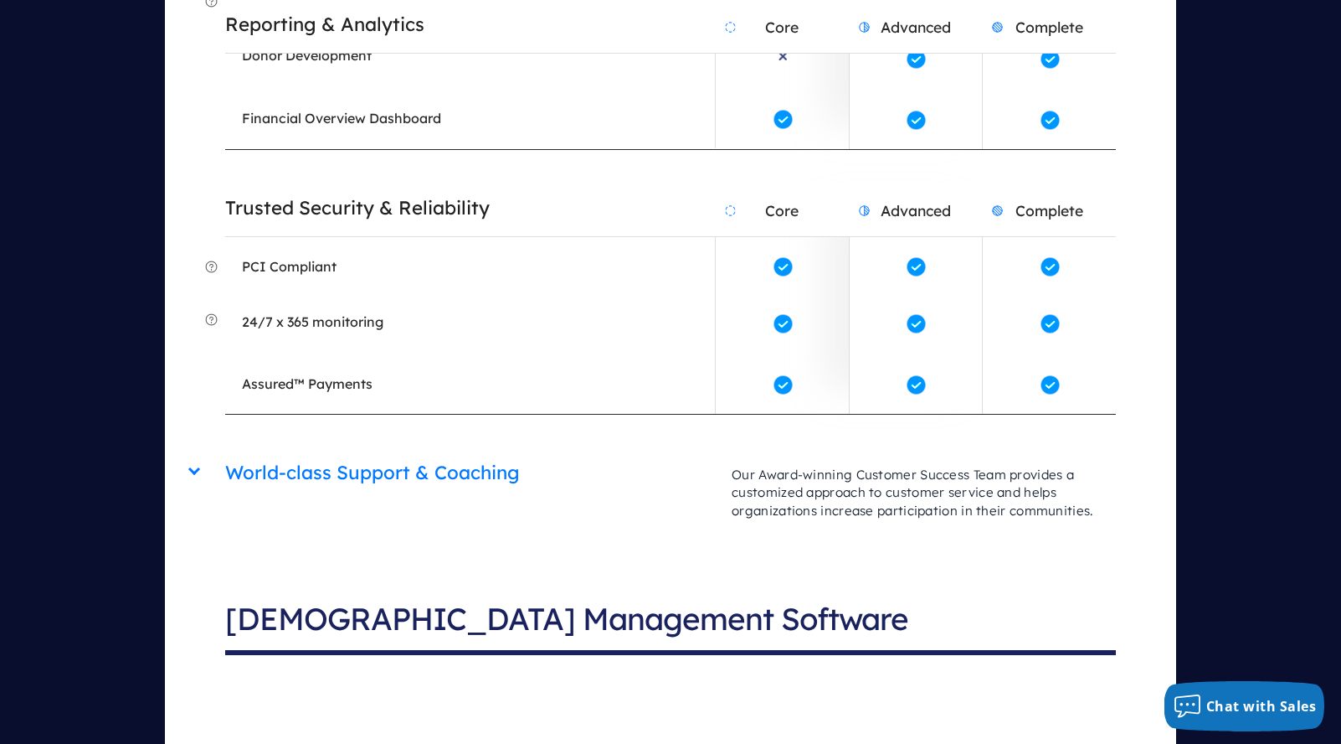
scroll to position [7224, 0]
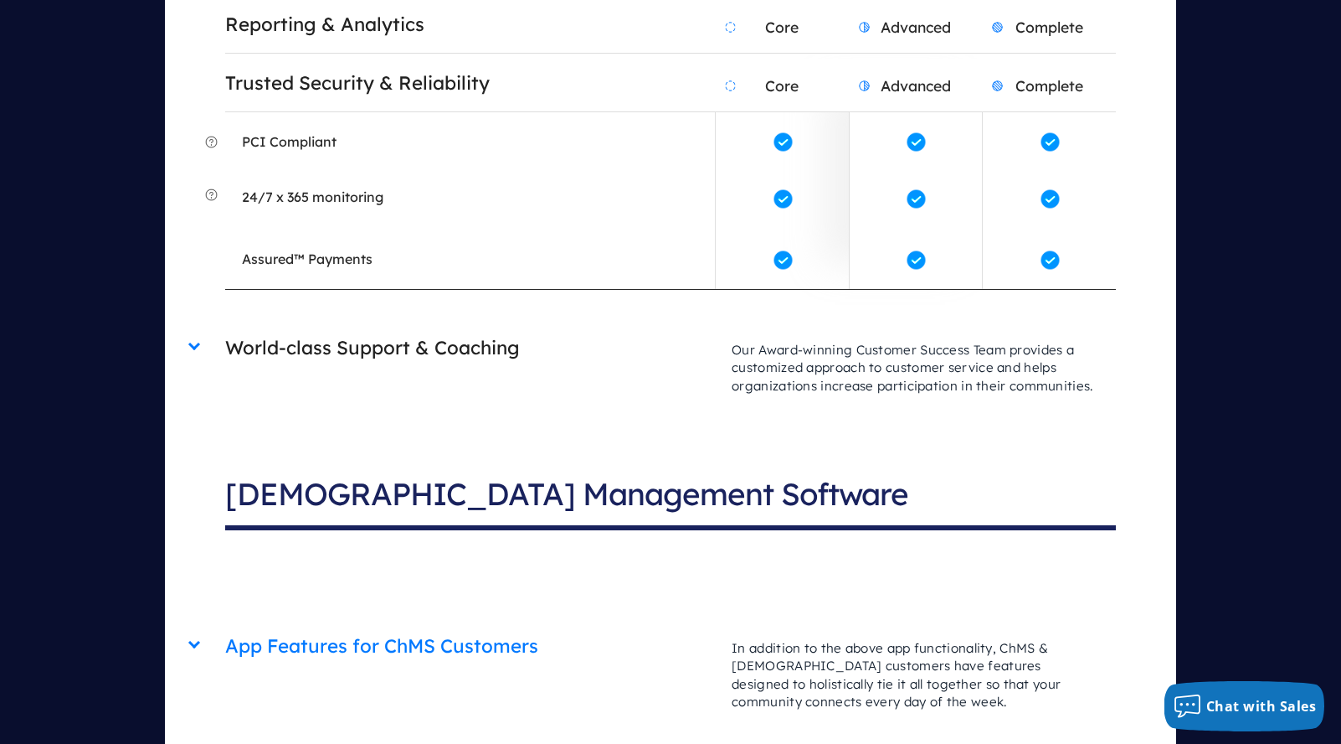
click at [605, 327] on h2 "World-class Support & Coaching" at bounding box center [470, 348] width 490 height 43
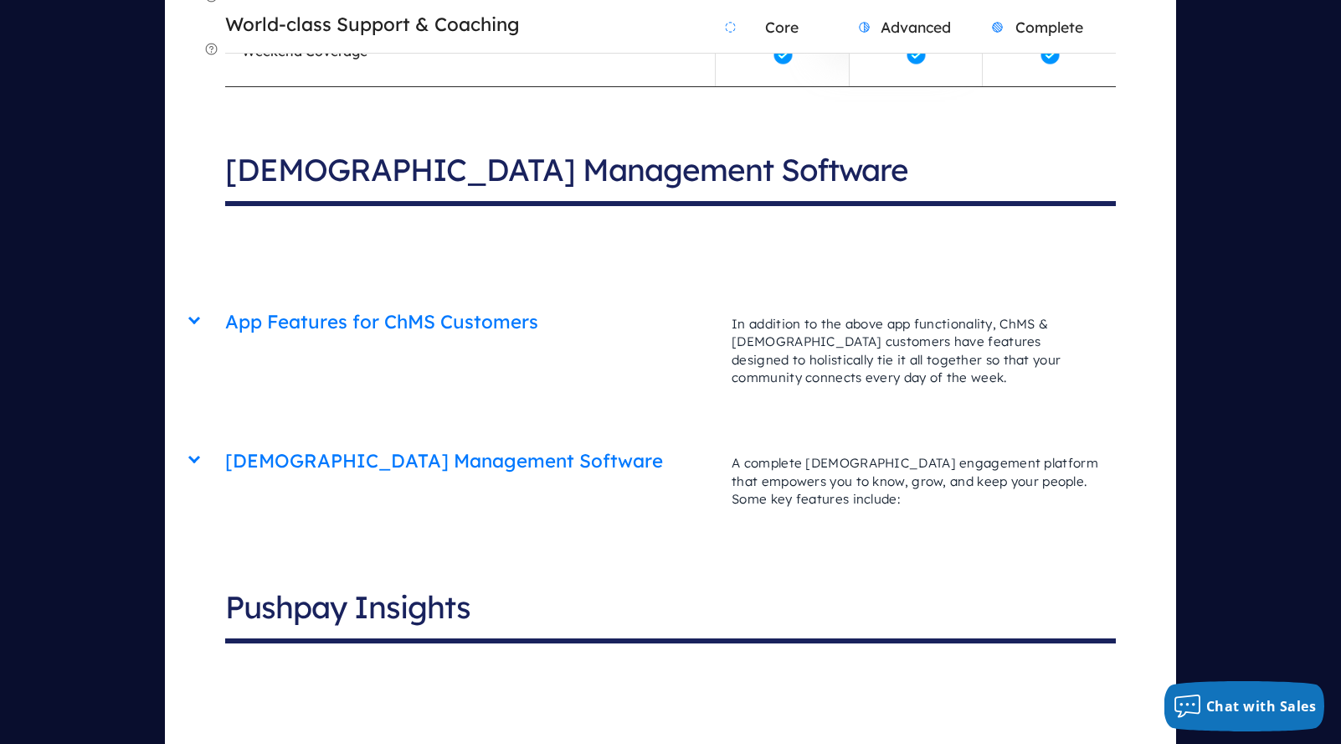
scroll to position [7902, 0]
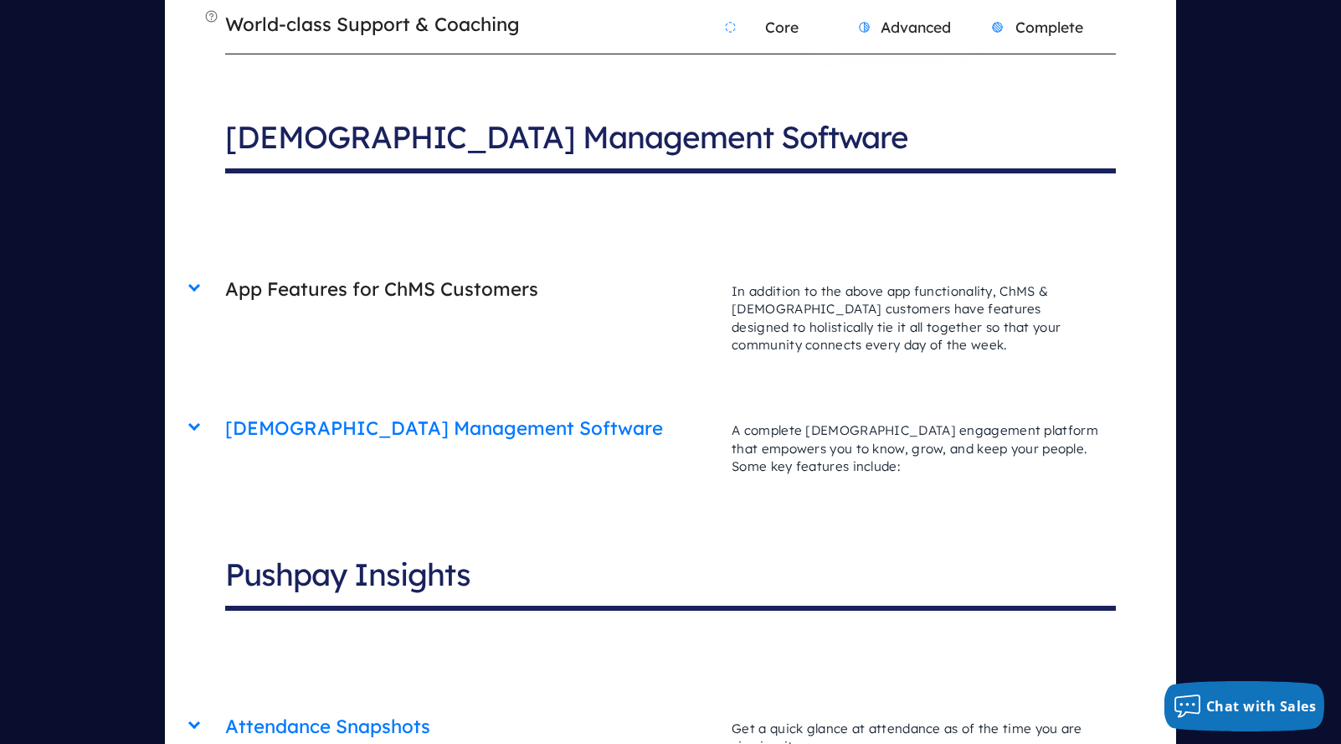
click at [651, 268] on h2 "App Features for ChMS Customers" at bounding box center [470, 289] width 490 height 43
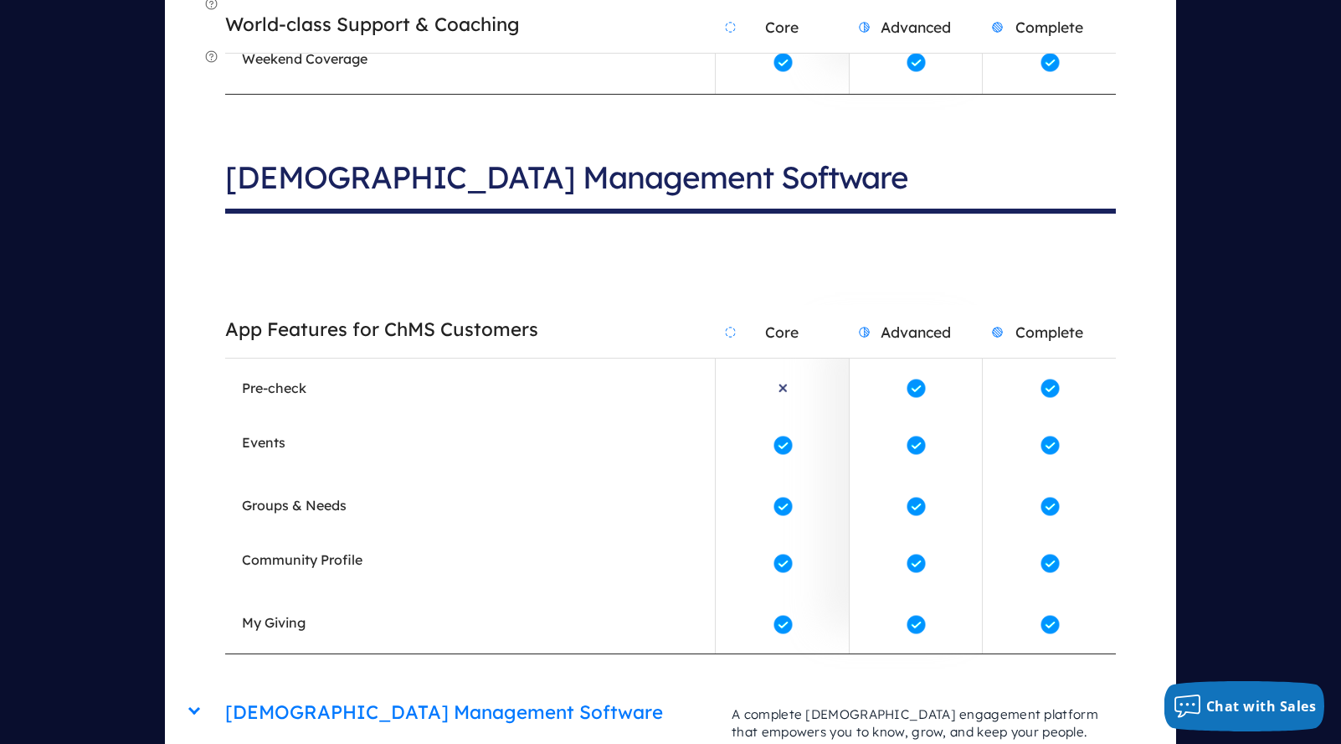
scroll to position [7843, 0]
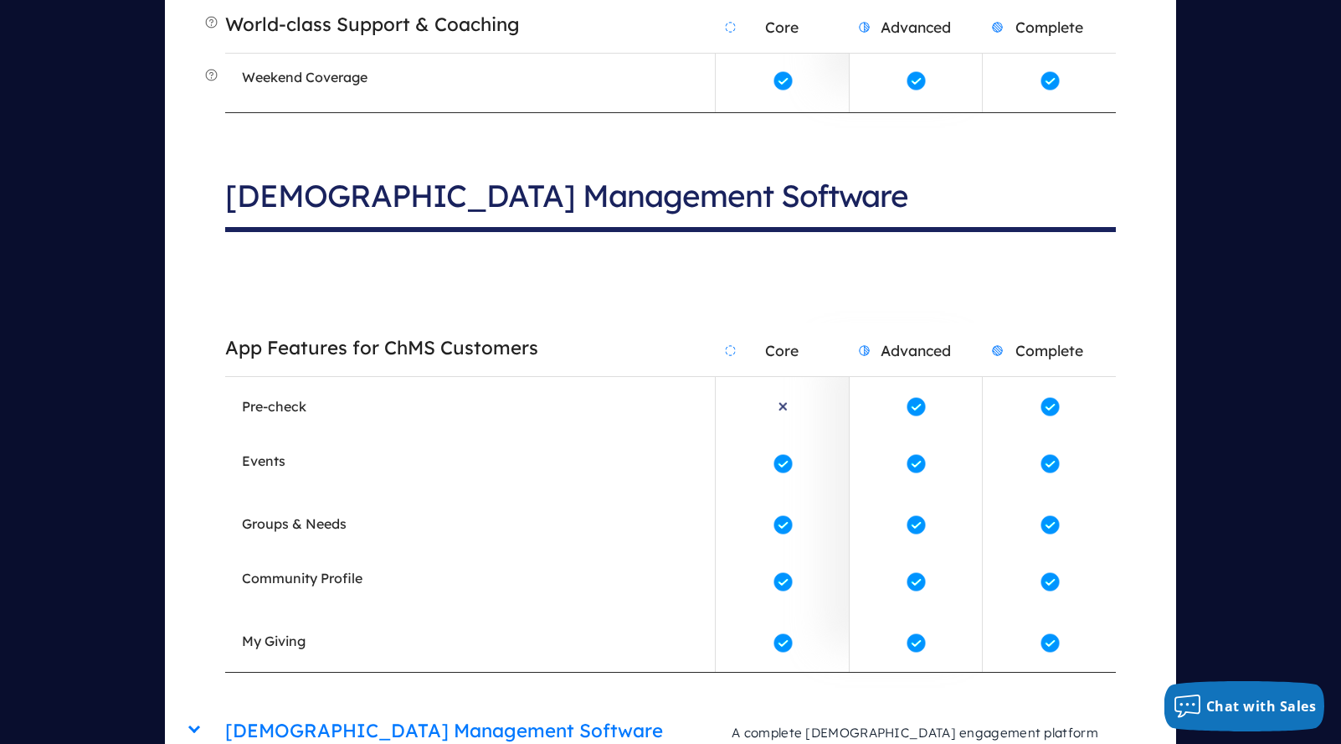
click at [652, 327] on h2 "App Features for ChMS Customers" at bounding box center [470, 348] width 490 height 43
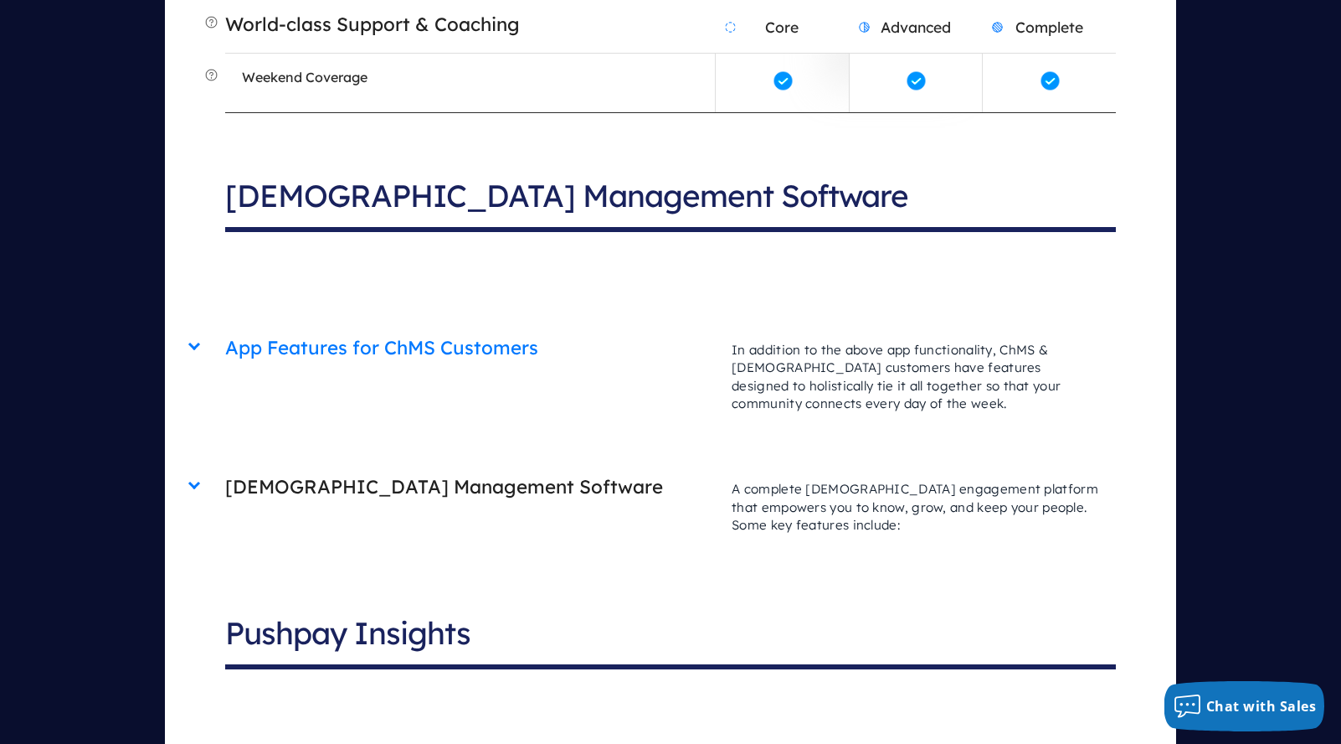
click at [618, 466] on h2 "[DEMOGRAPHIC_DATA] Management Software" at bounding box center [470, 487] width 490 height 43
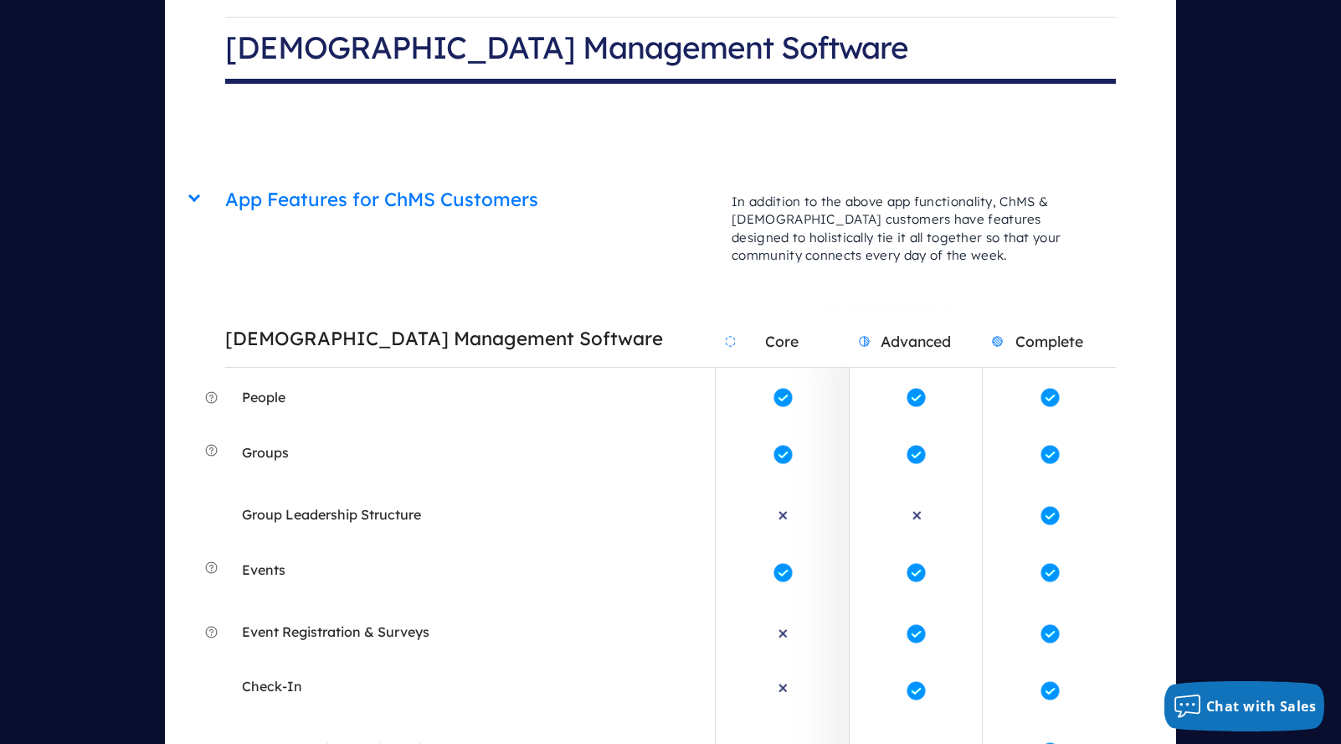
scroll to position [7990, 0]
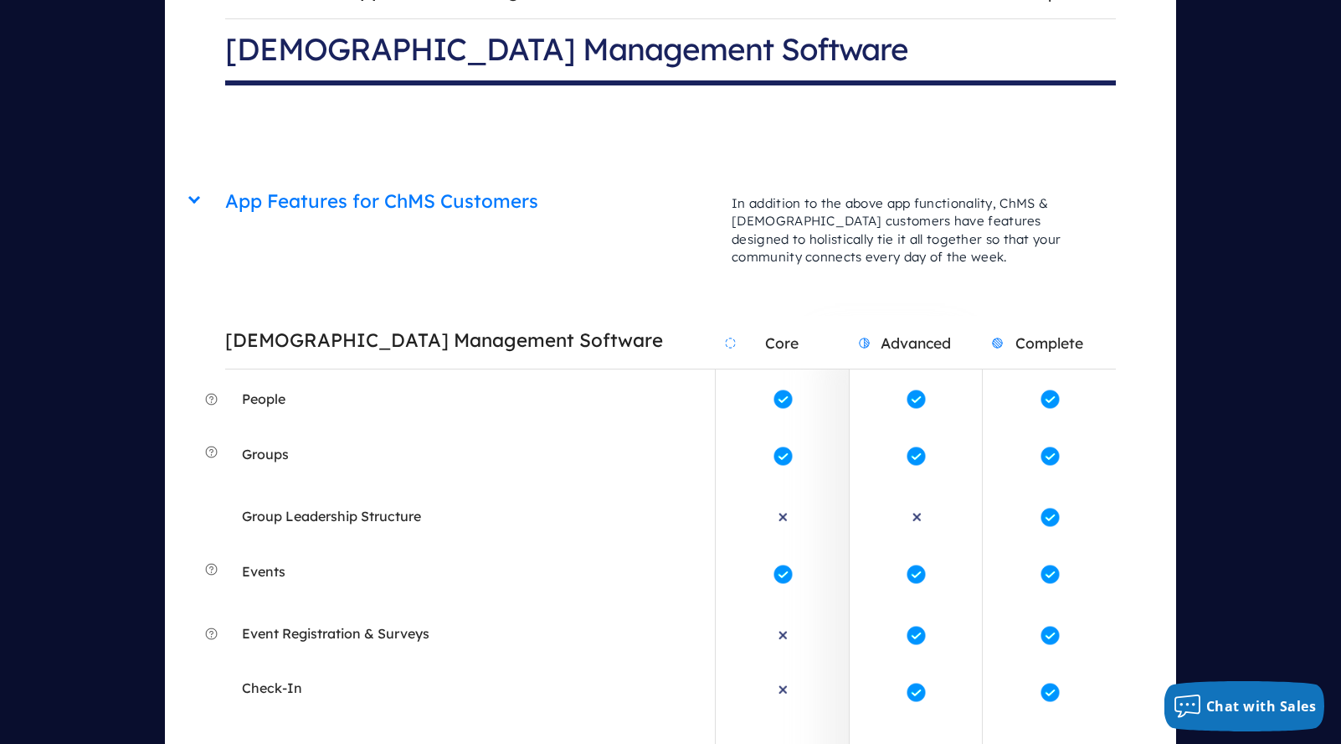
click at [636, 319] on h2 "[DEMOGRAPHIC_DATA] Management Software" at bounding box center [470, 340] width 490 height 43
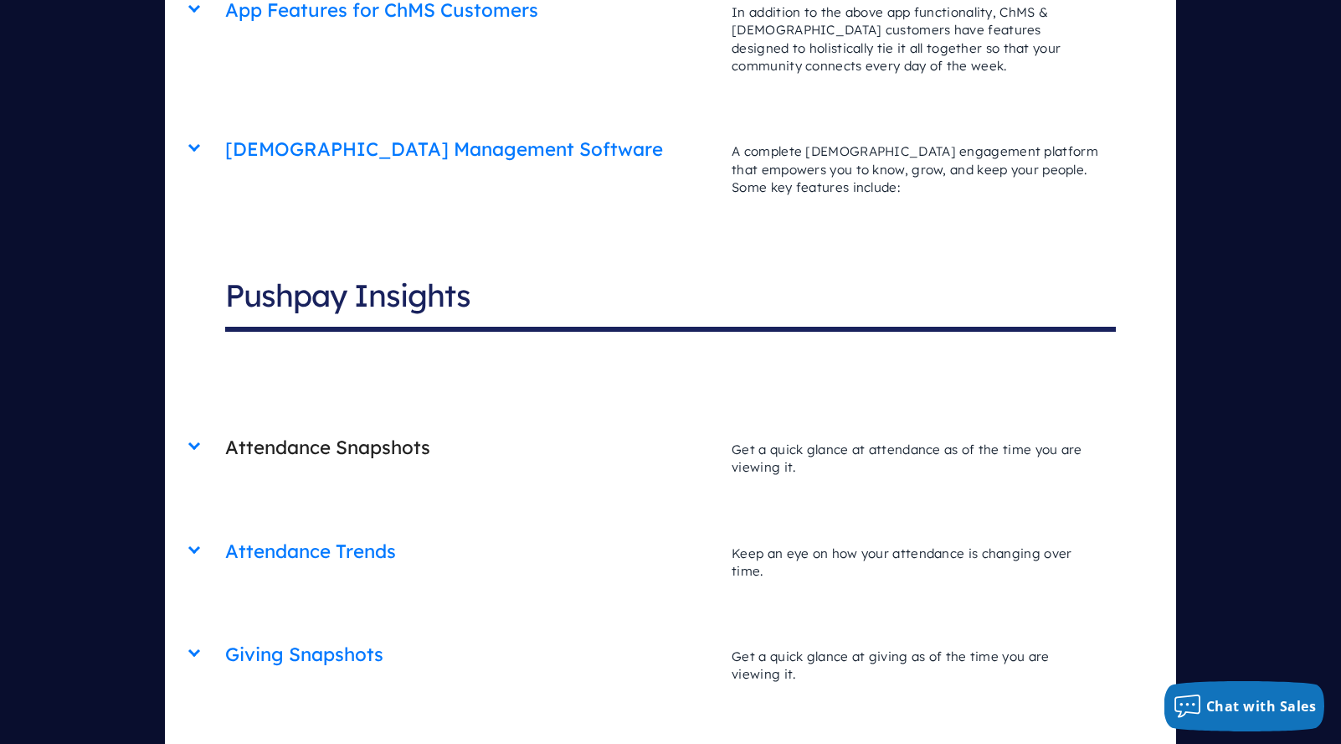
scroll to position [8168, 0]
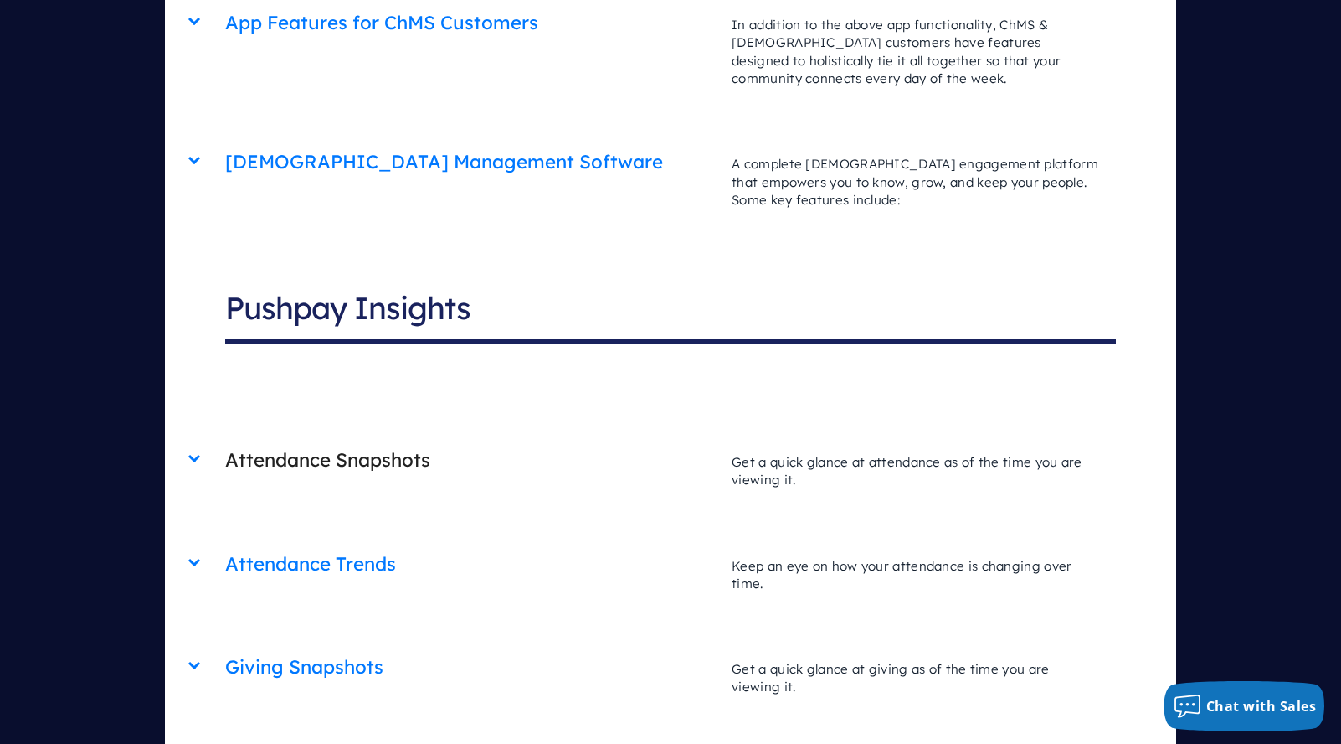
click at [576, 439] on h2 "Attendance Snapshots" at bounding box center [470, 460] width 490 height 43
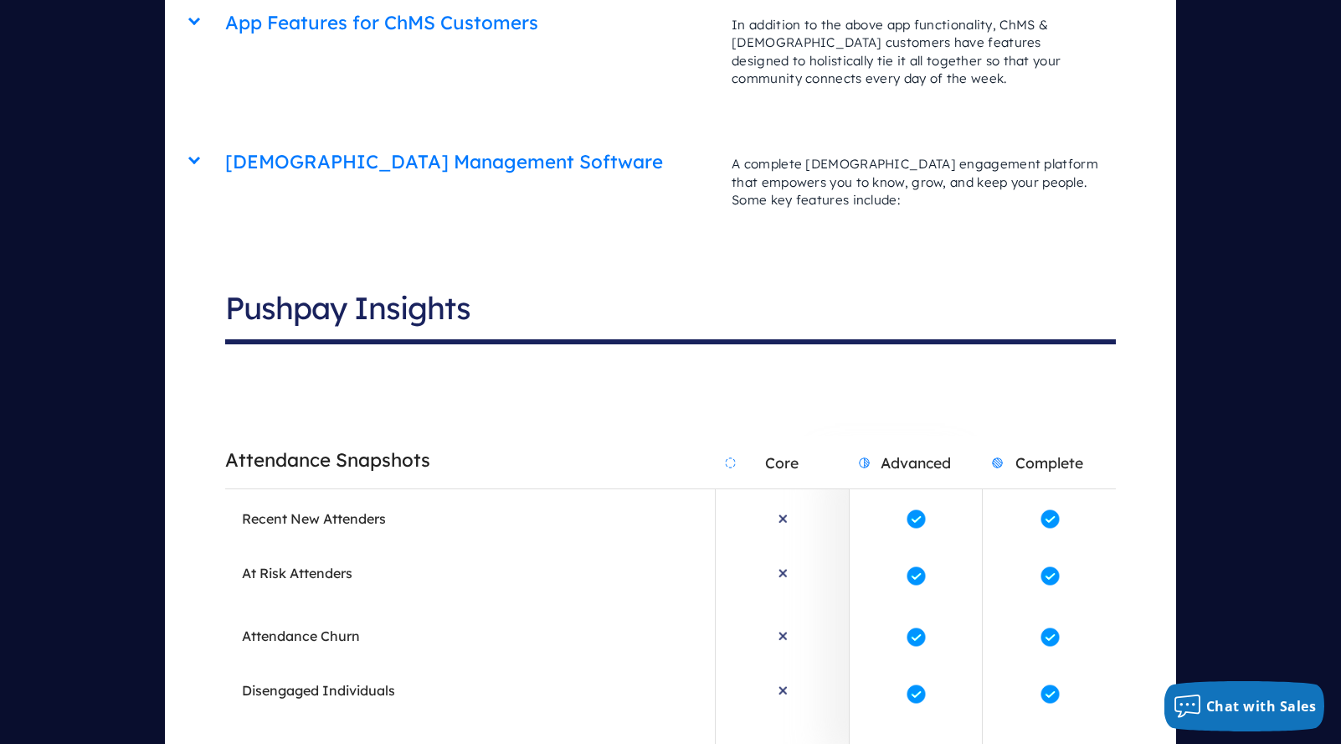
click at [575, 439] on h2 "Attendance Snapshots" at bounding box center [470, 460] width 490 height 43
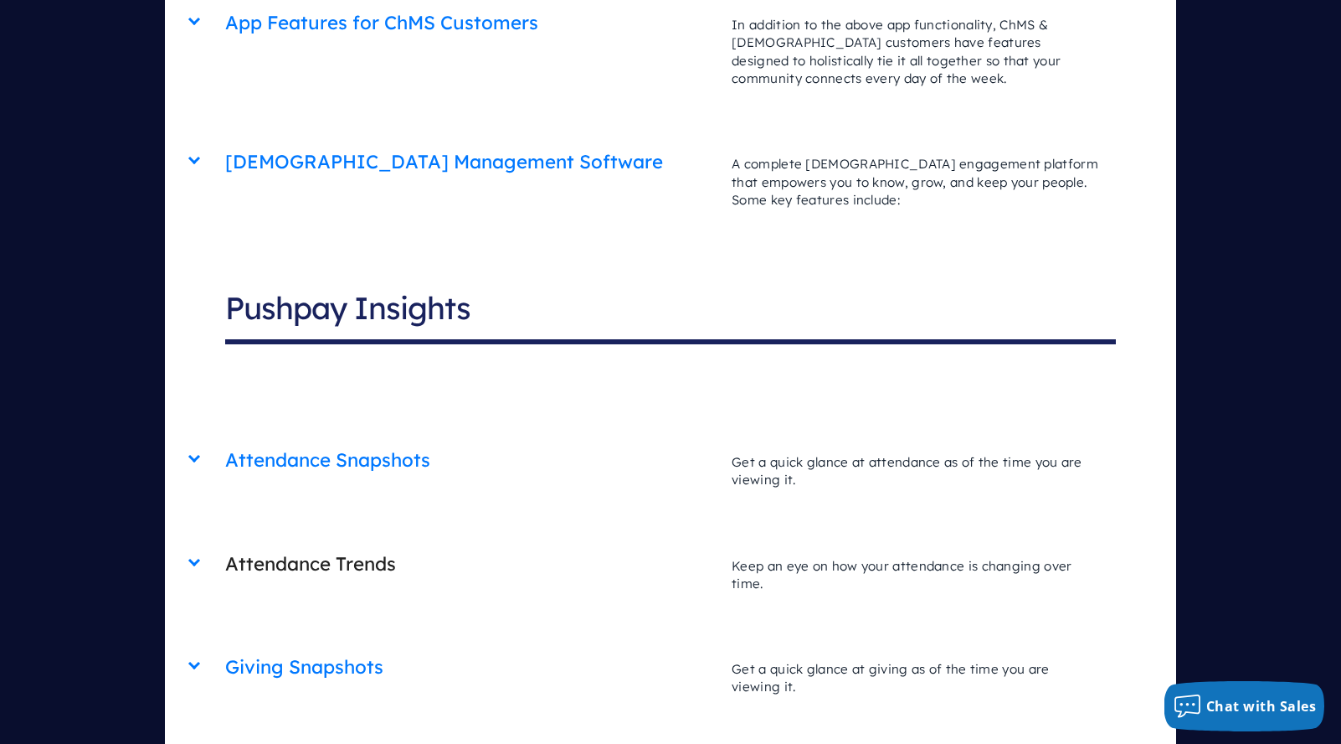
click at [547, 543] on h2 "Attendance Trends" at bounding box center [470, 564] width 490 height 43
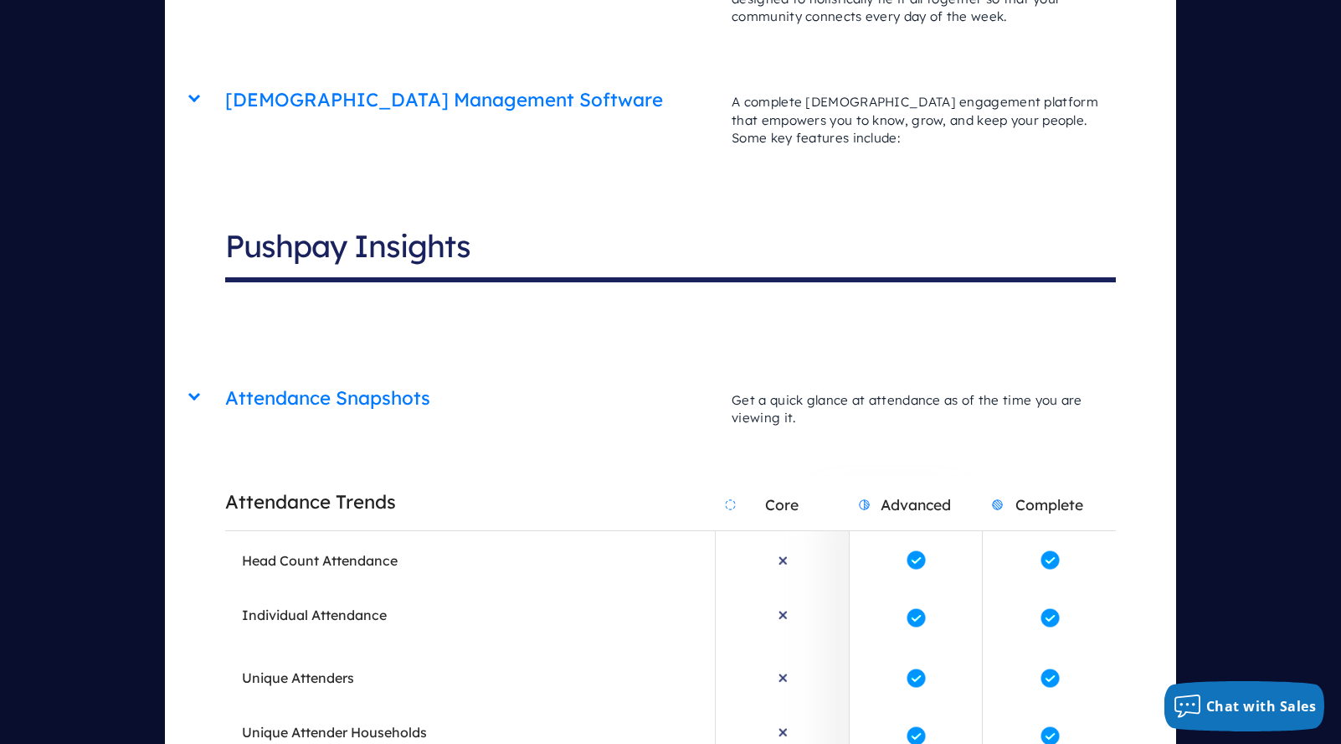
scroll to position [8237, 0]
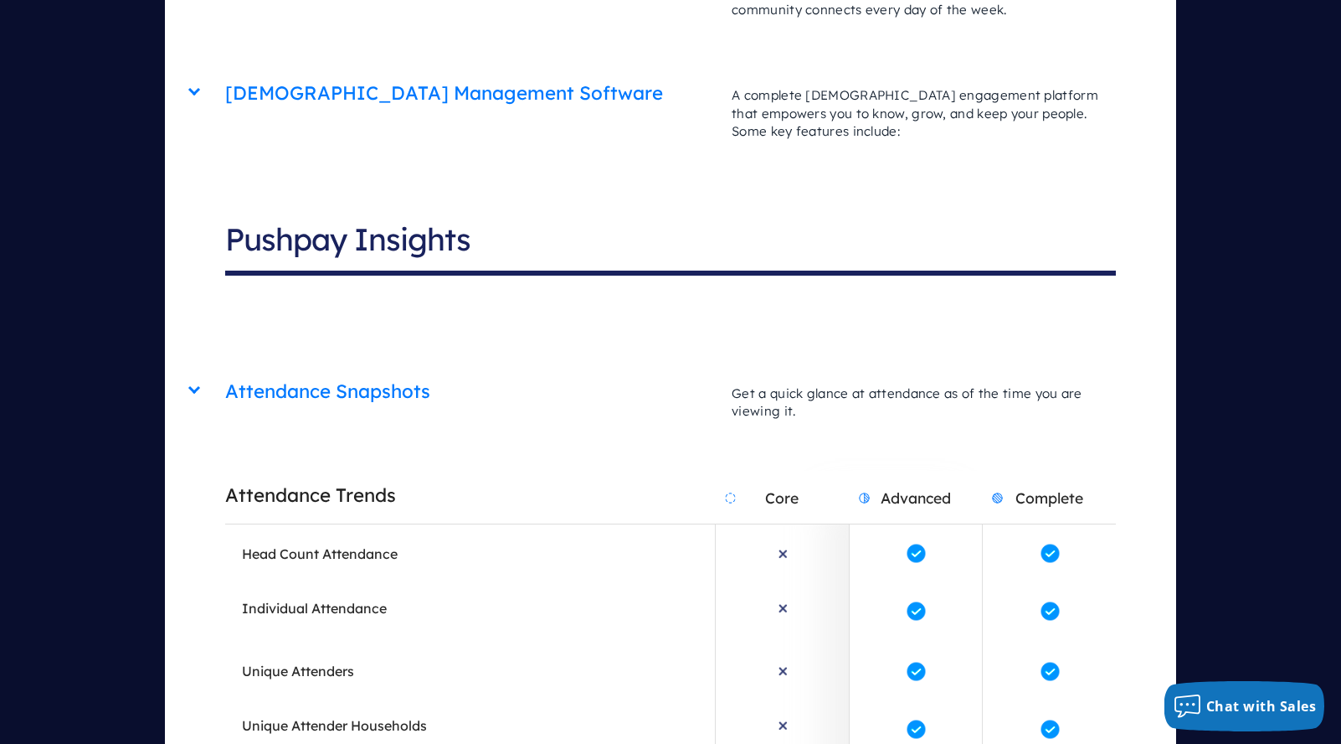
click at [568, 474] on h2 "Attendance Trends" at bounding box center [470, 495] width 490 height 43
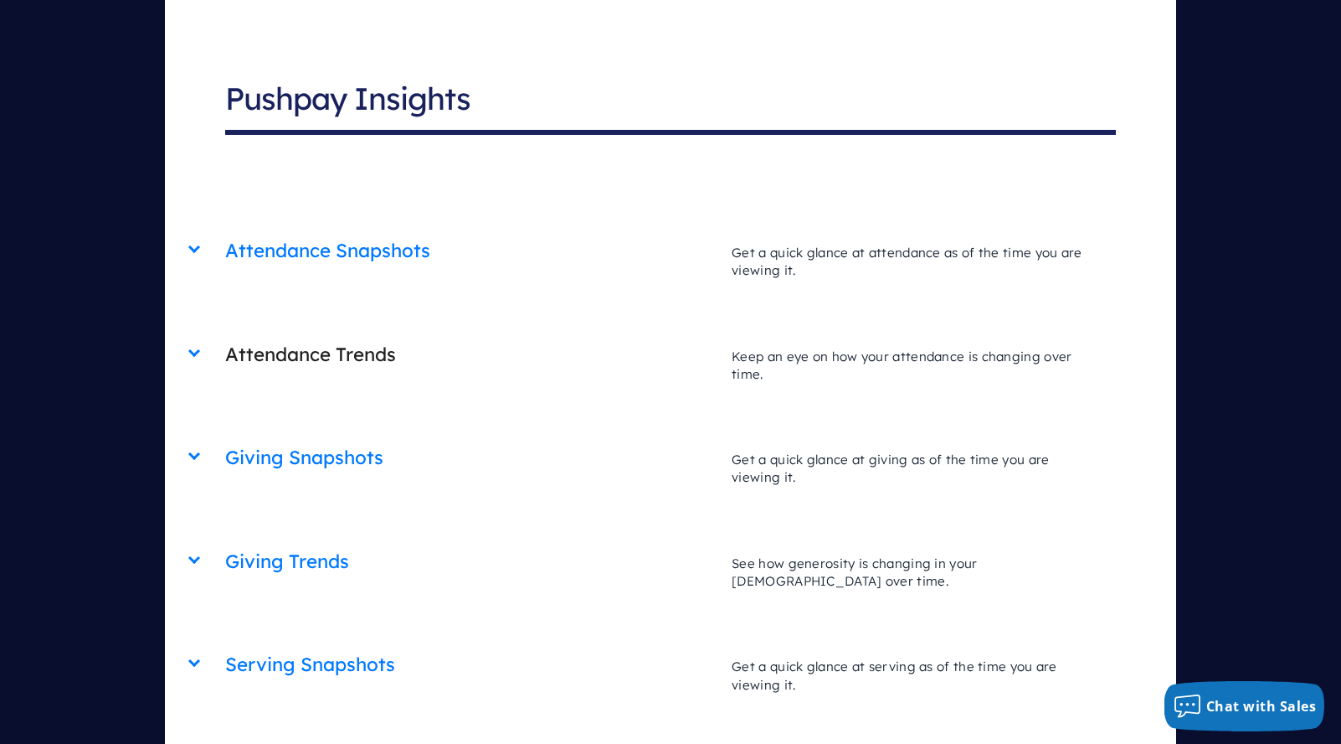
scroll to position [8425, 0]
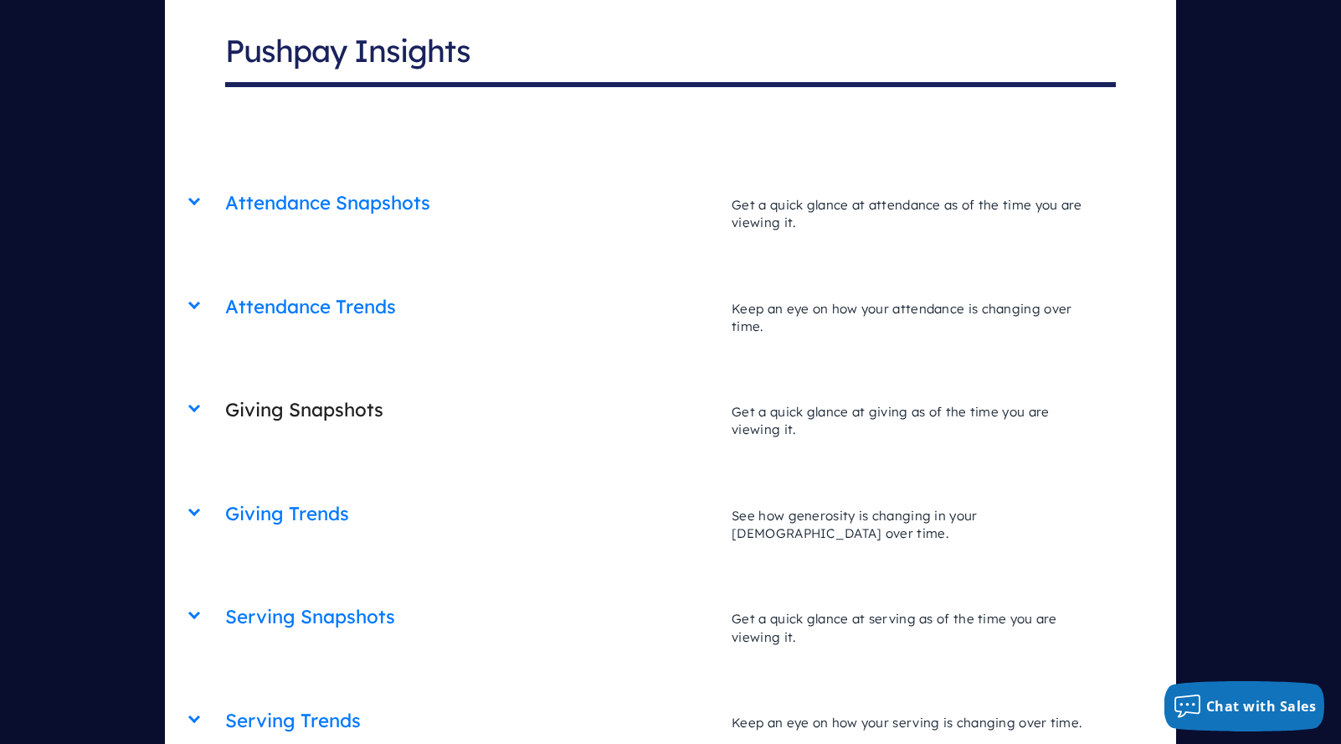
click at [576, 389] on h2 "Giving Snapshots" at bounding box center [470, 410] width 490 height 43
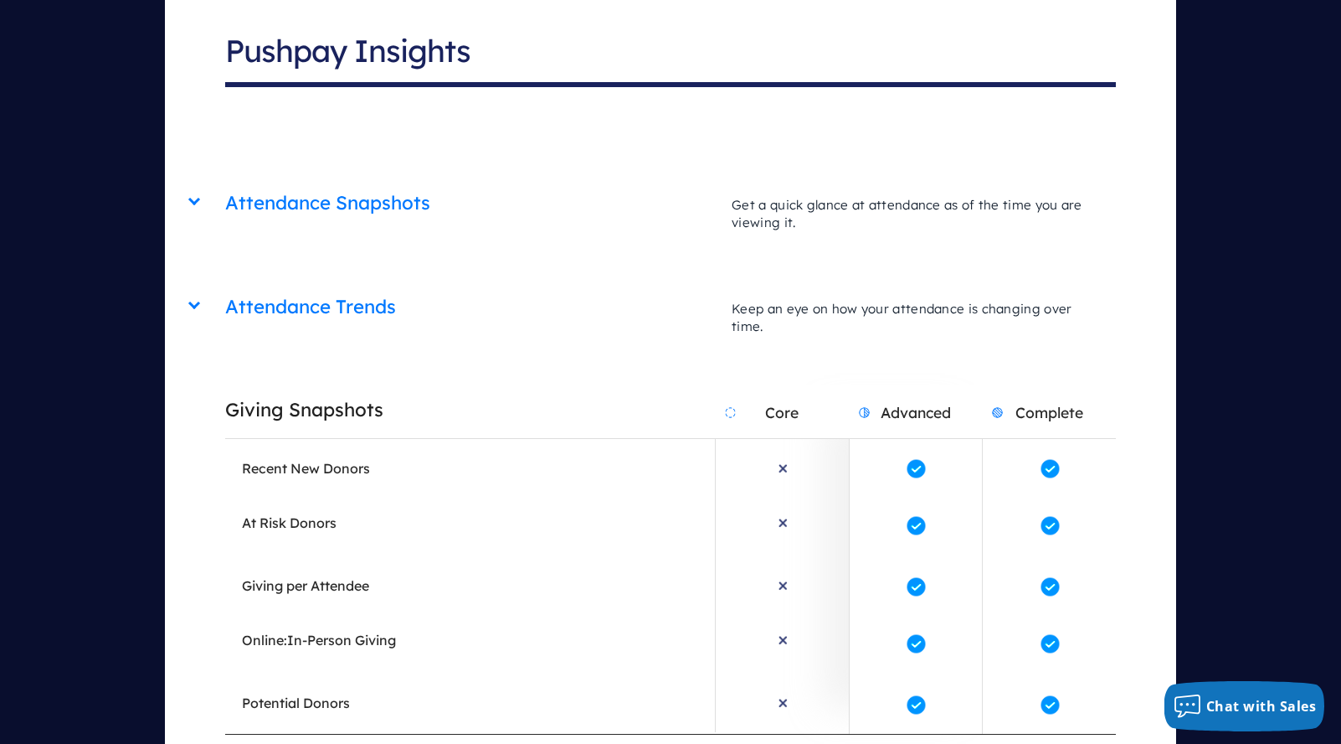
click at [568, 389] on h2 "Giving Snapshots" at bounding box center [470, 410] width 490 height 43
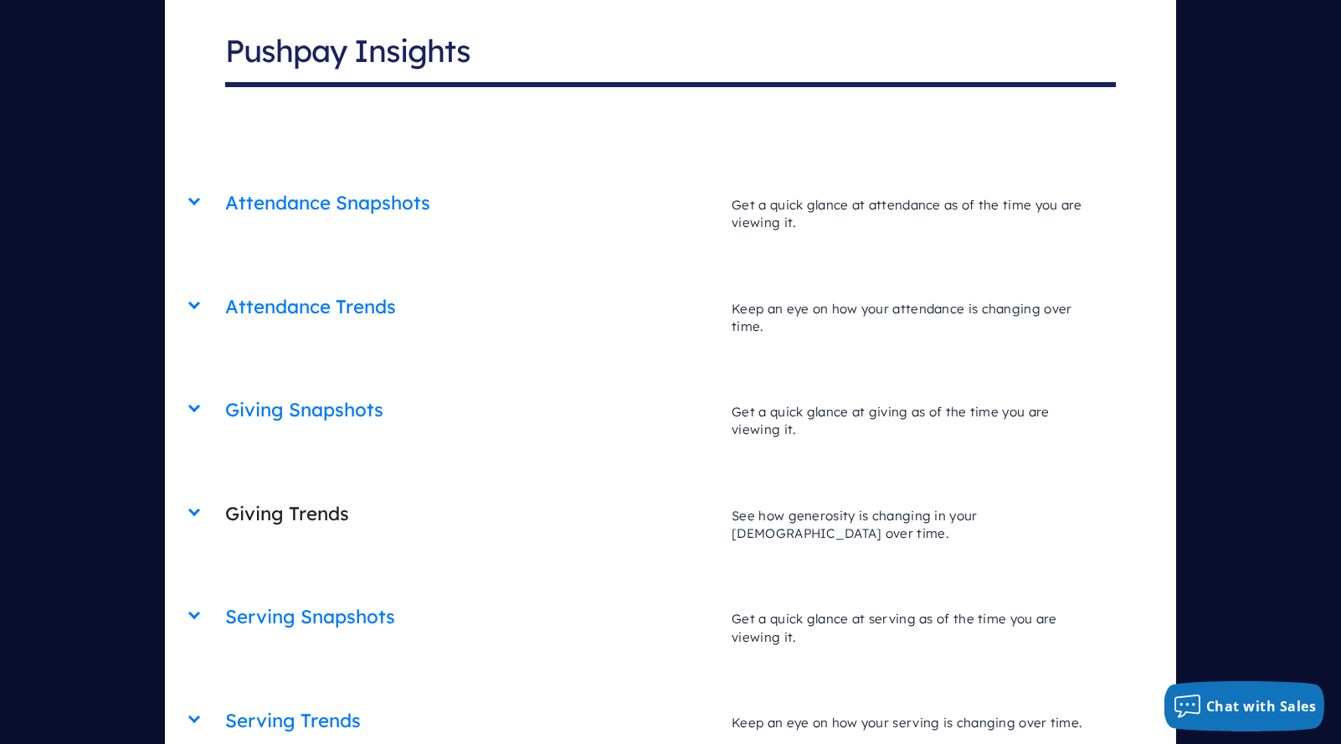
click at [537, 492] on h2 "Giving Trends" at bounding box center [470, 513] width 490 height 43
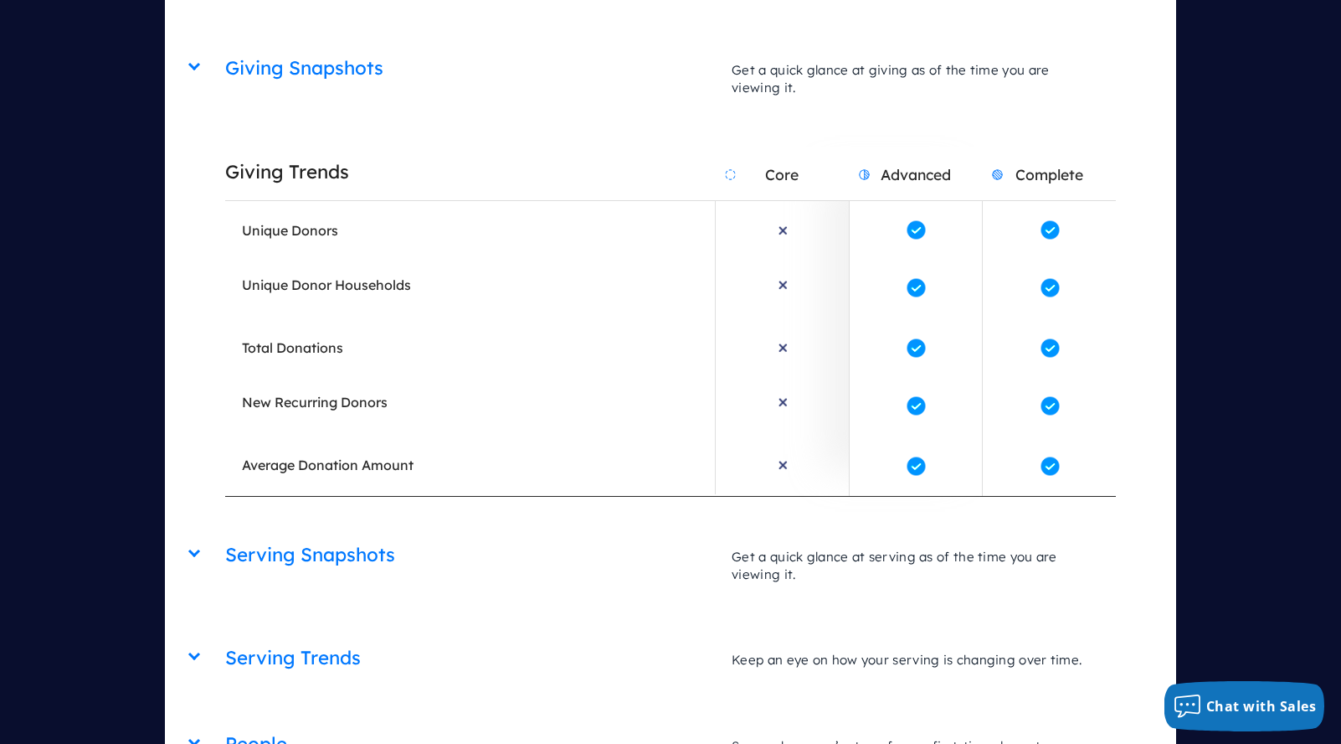
scroll to position [8789, 0]
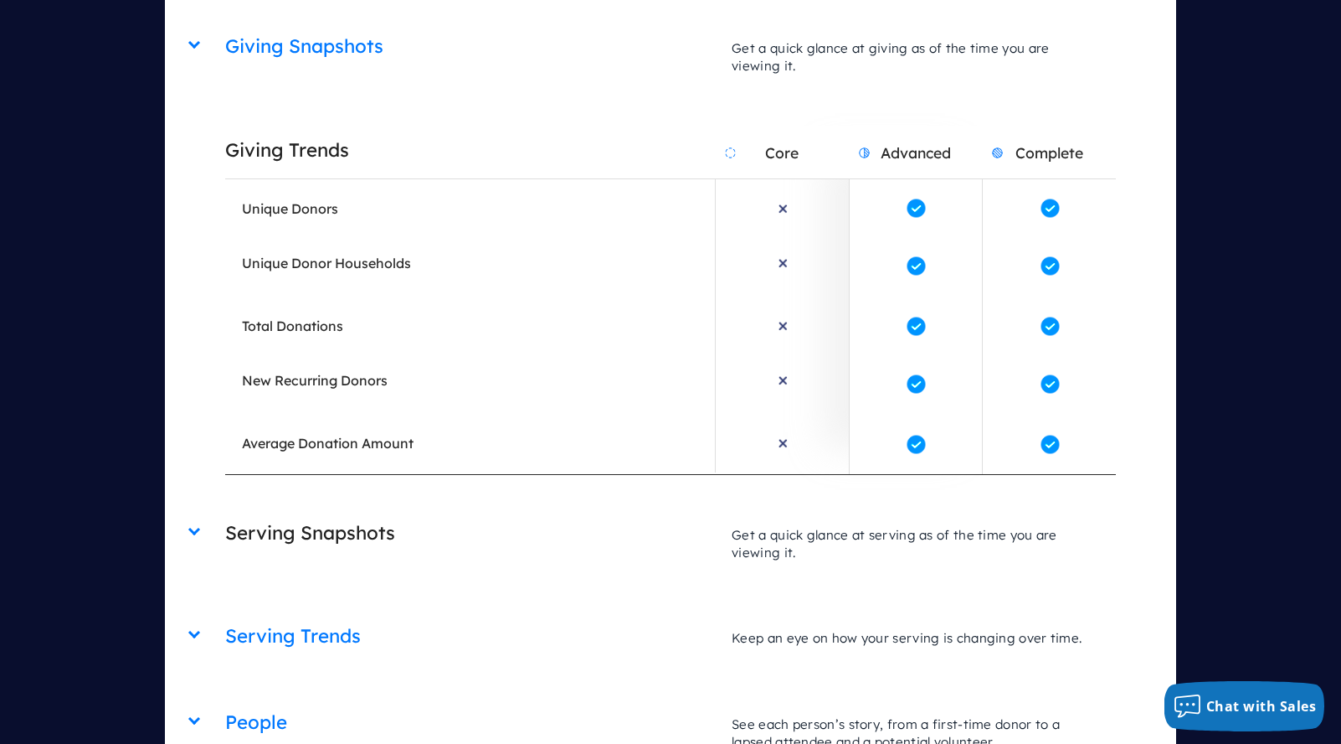
click at [554, 508] on li "Serving Snapshots" at bounding box center [470, 531] width 490 height 46
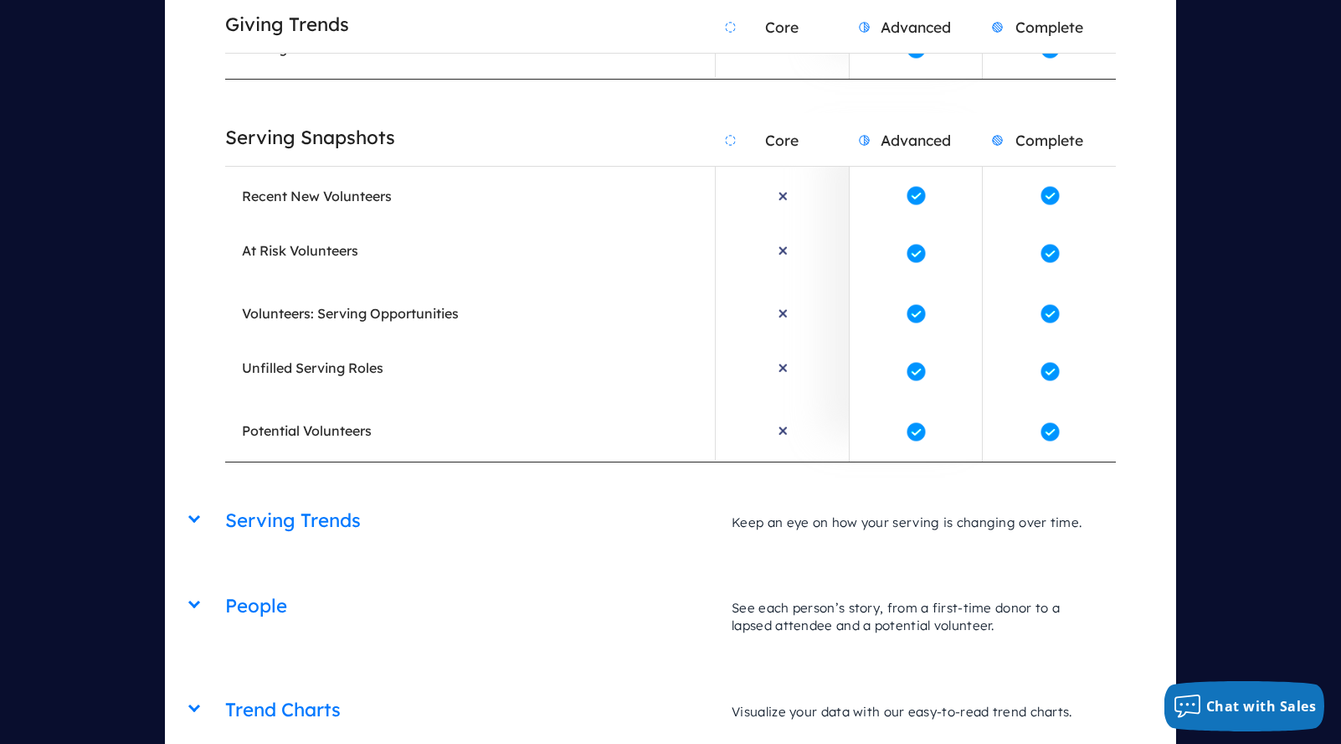
scroll to position [9332, 0]
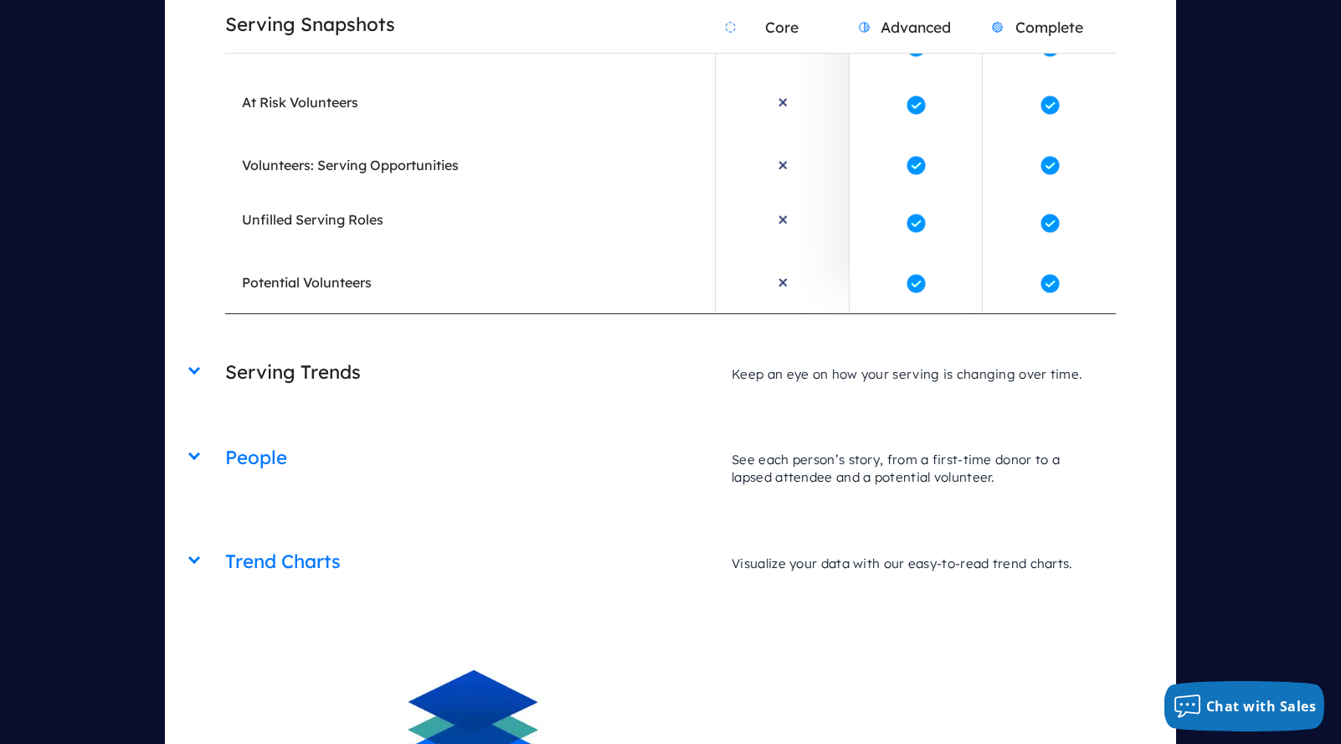
click at [563, 351] on h2 "Serving Trends" at bounding box center [470, 372] width 490 height 43
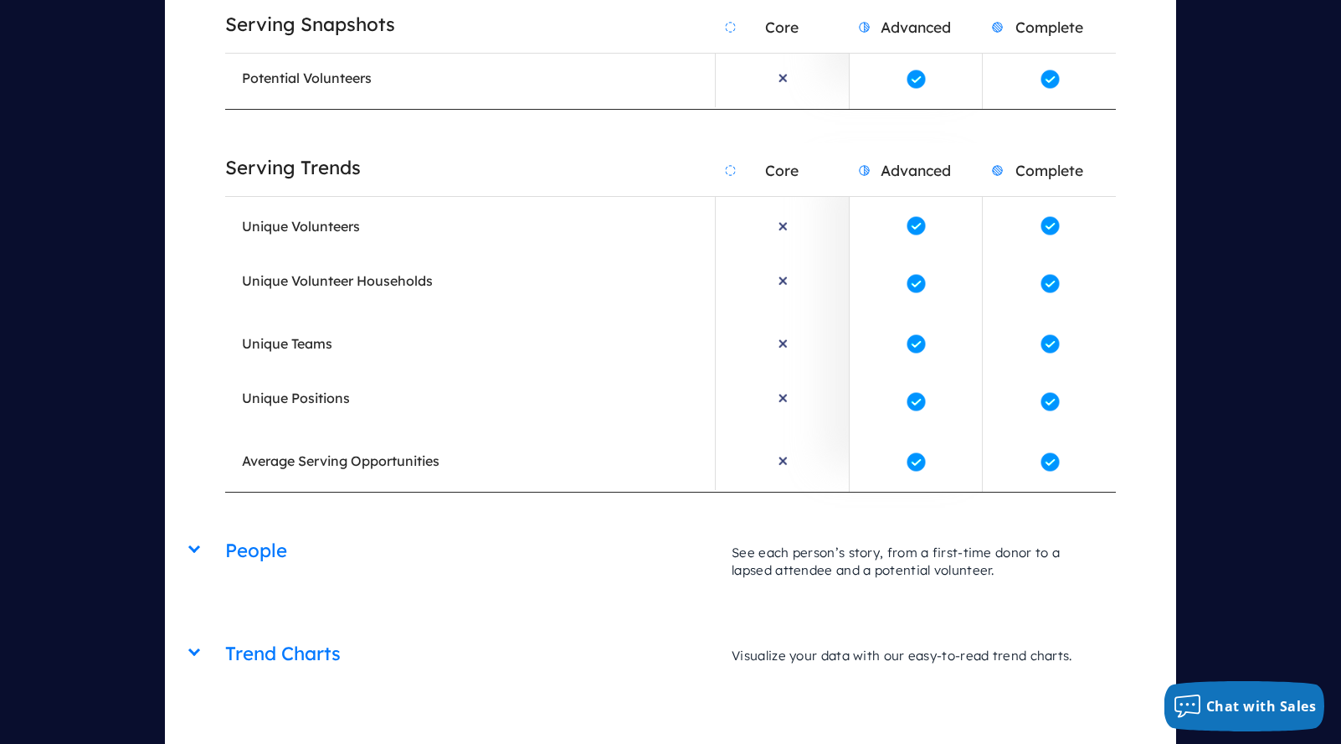
scroll to position [9786, 0]
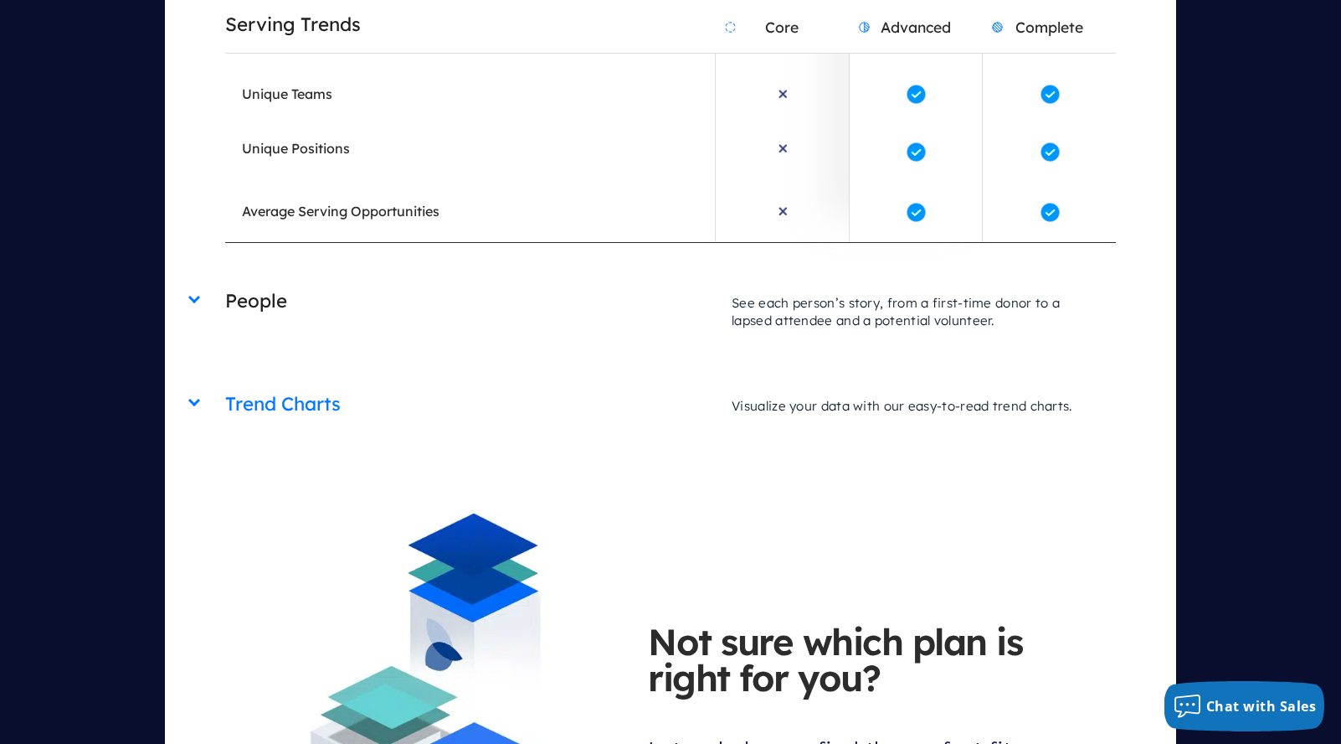
click at [586, 280] on h2 "People" at bounding box center [470, 301] width 490 height 43
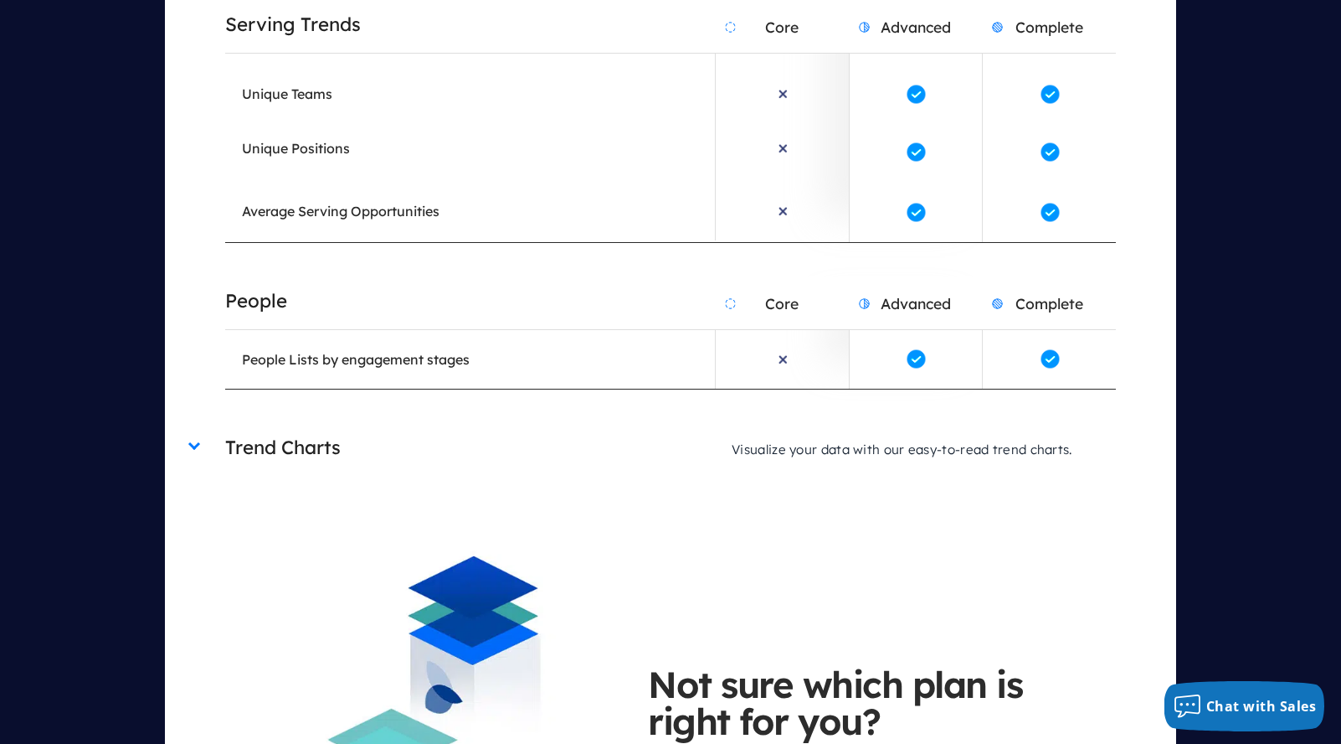
click at [536, 426] on h2 "Trend Charts" at bounding box center [470, 447] width 490 height 43
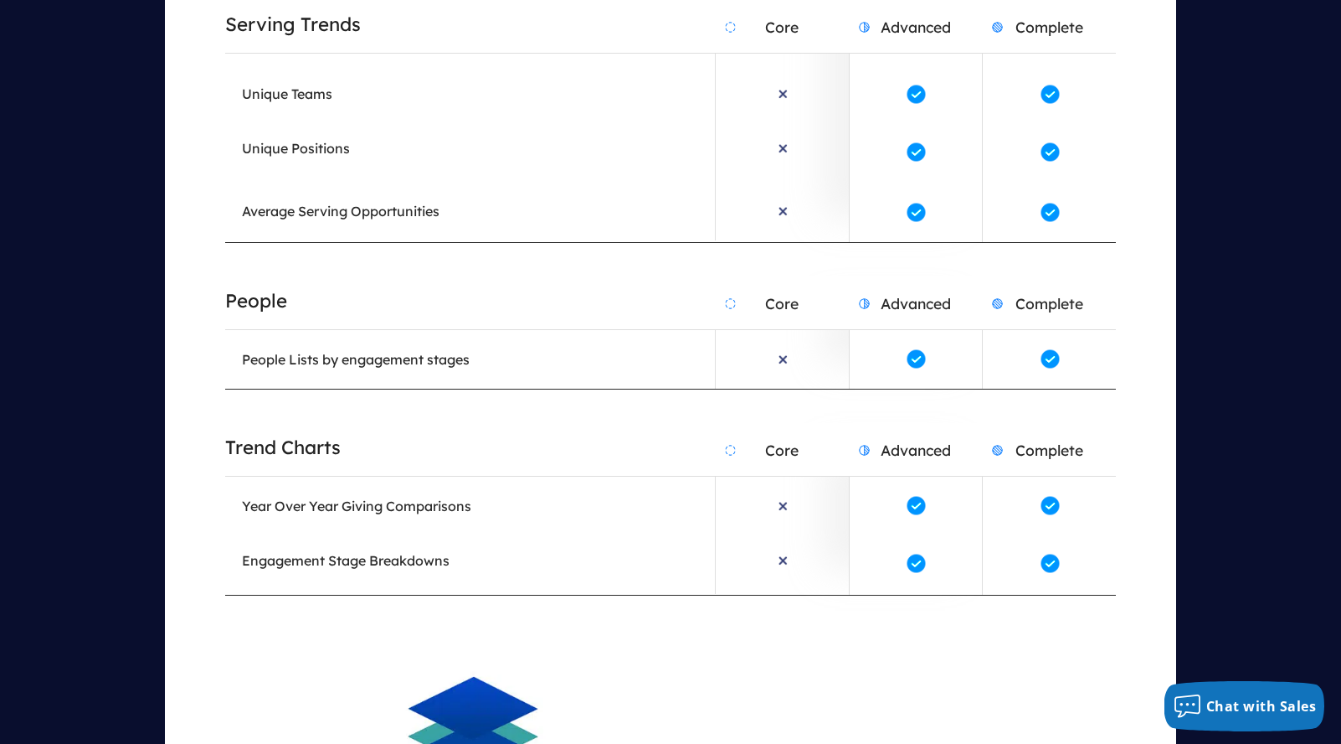
click at [555, 426] on h2 "Trend Charts" at bounding box center [470, 447] width 490 height 43
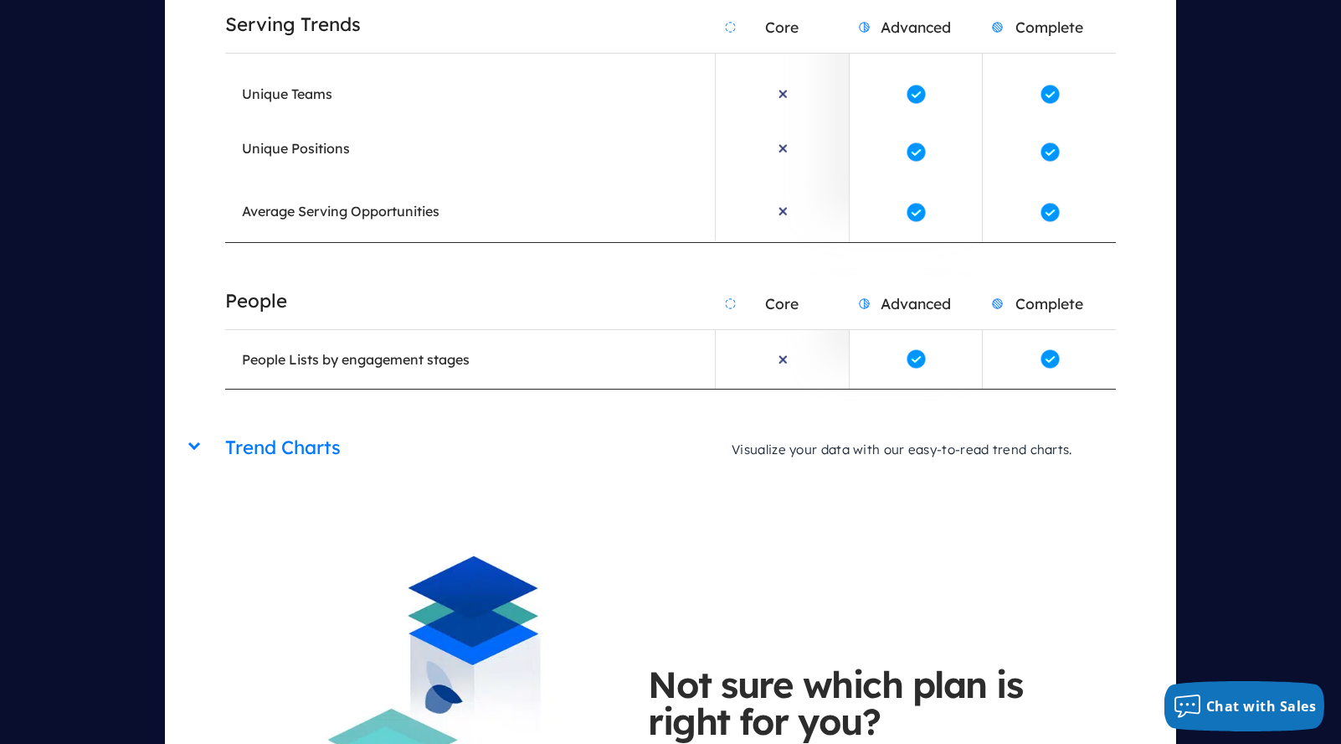
click at [588, 280] on h2 "People" at bounding box center [470, 301] width 490 height 43
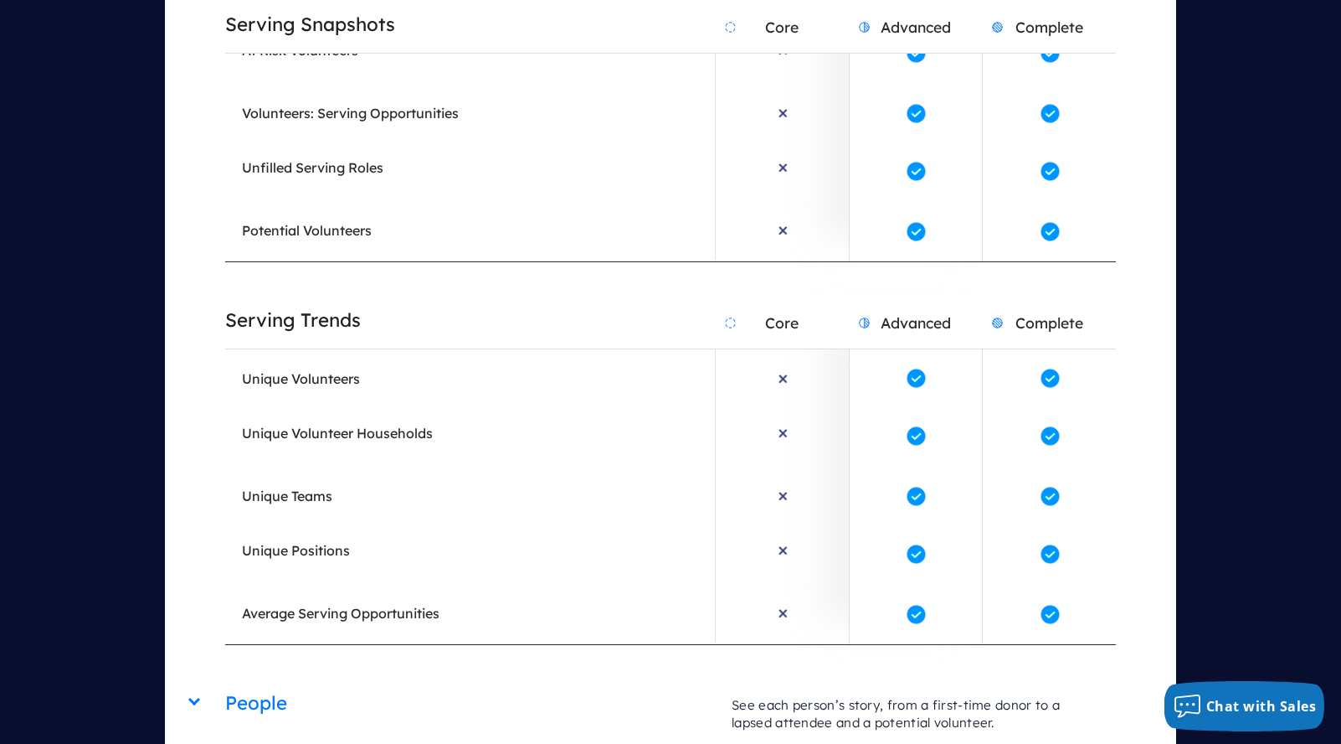
click at [586, 299] on h2 "Serving Trends" at bounding box center [470, 320] width 490 height 43
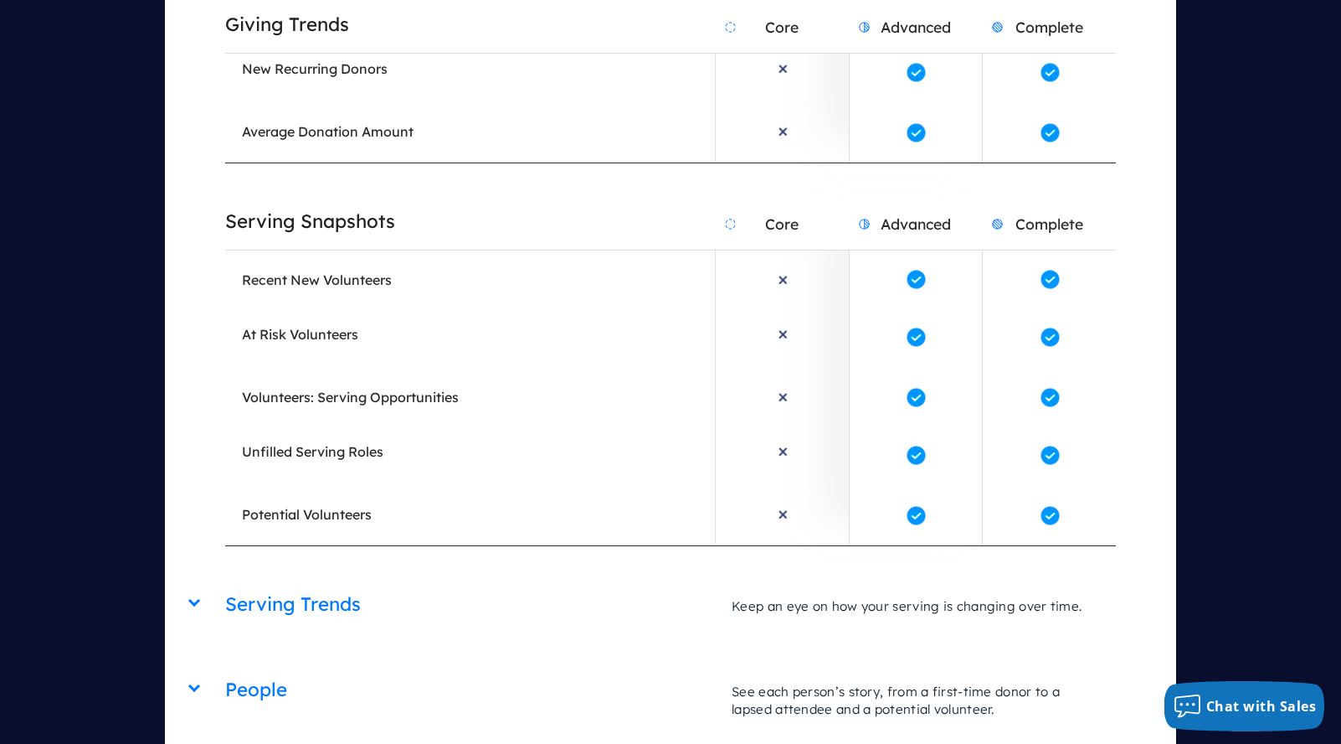
scroll to position [9037, 0]
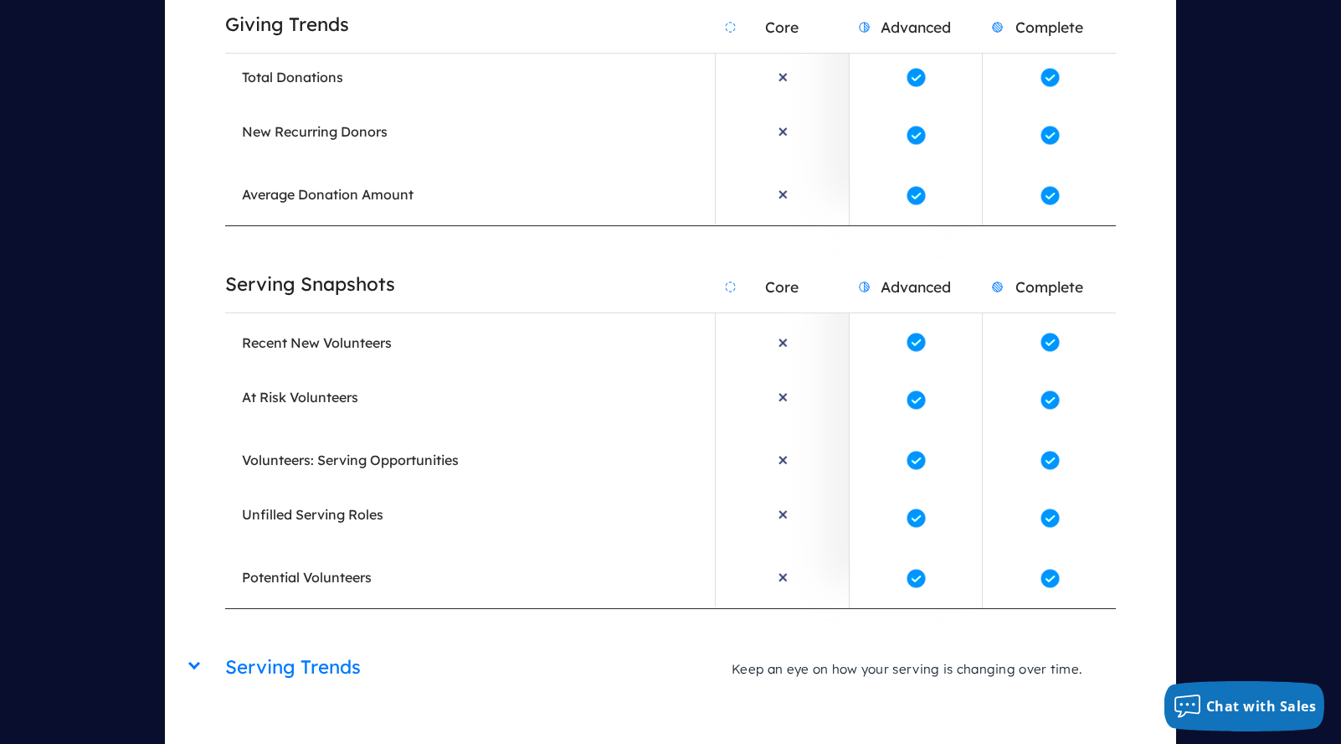
click at [618, 263] on h2 "Serving Snapshots" at bounding box center [470, 284] width 490 height 43
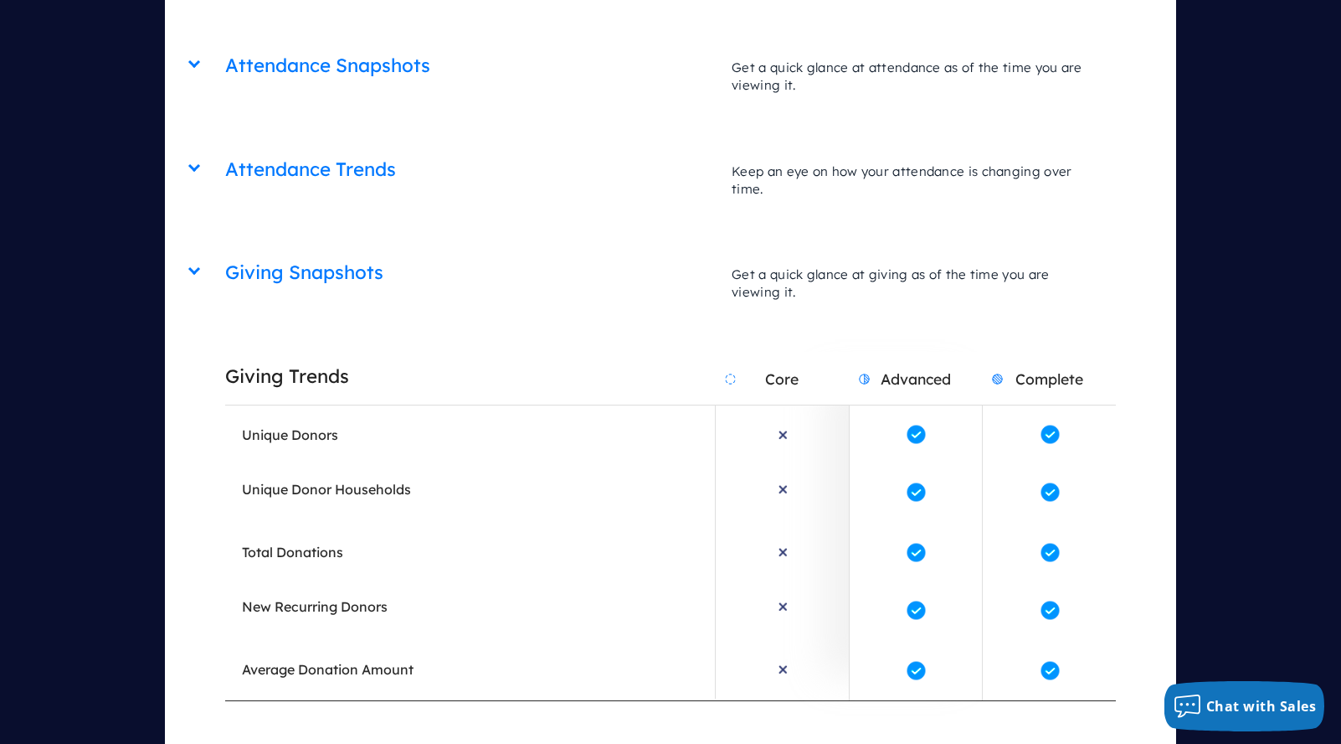
scroll to position [8548, 0]
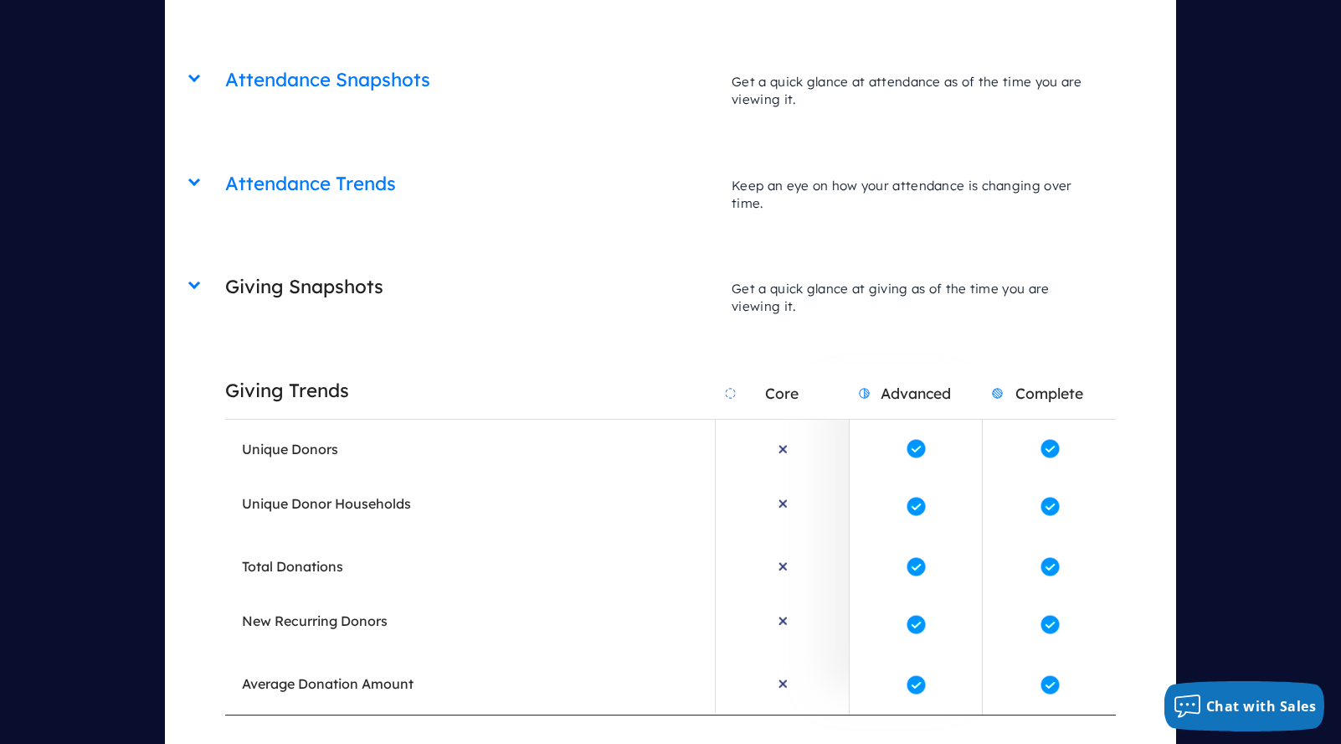
click at [618, 265] on h2 "Giving Snapshots" at bounding box center [470, 286] width 490 height 43
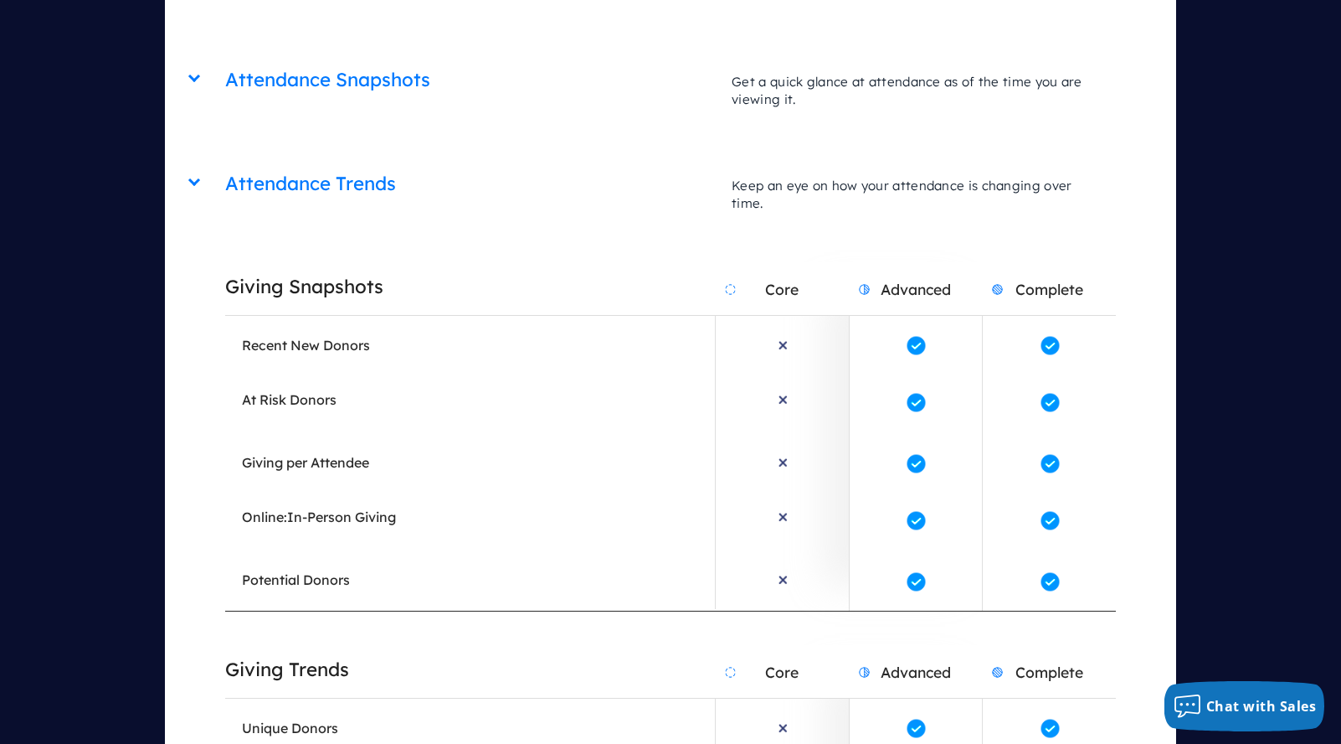
click at [608, 265] on h2 "Giving Snapshots" at bounding box center [470, 286] width 490 height 43
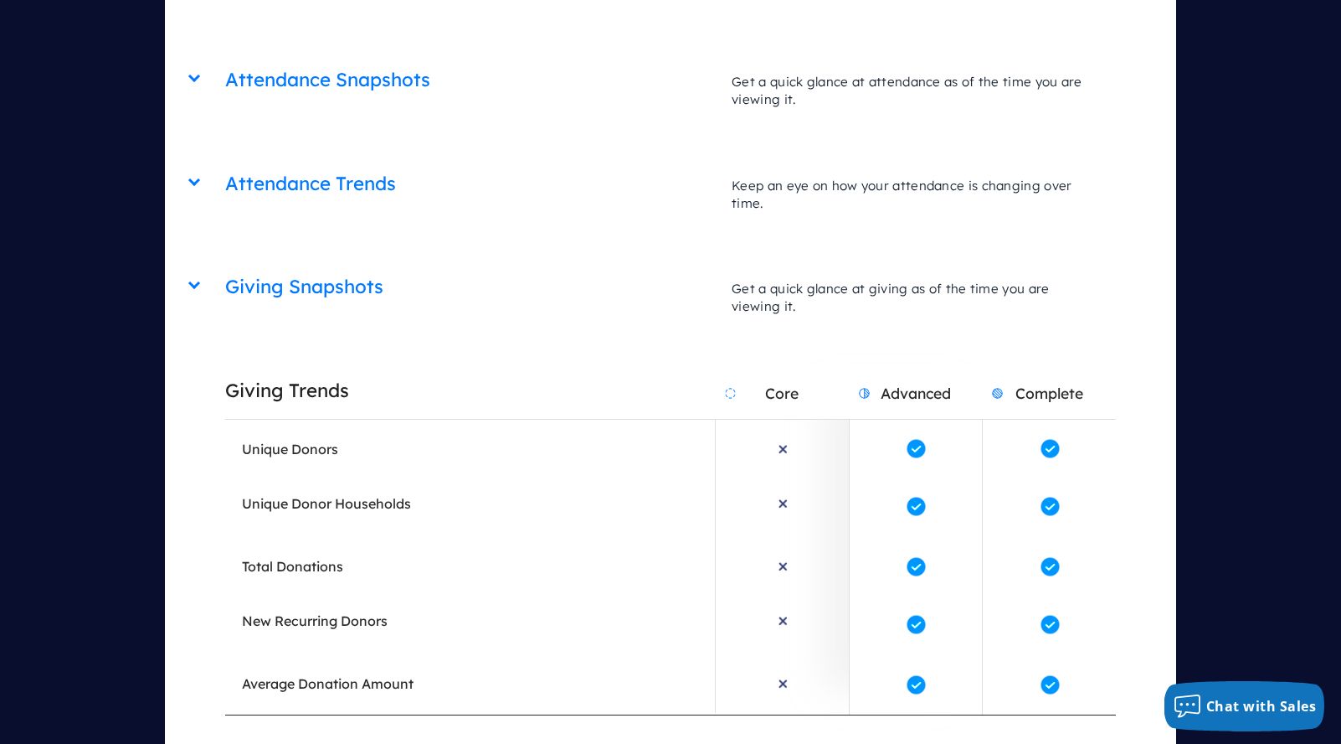
click at [565, 369] on h2 "Giving Trends" at bounding box center [470, 390] width 490 height 43
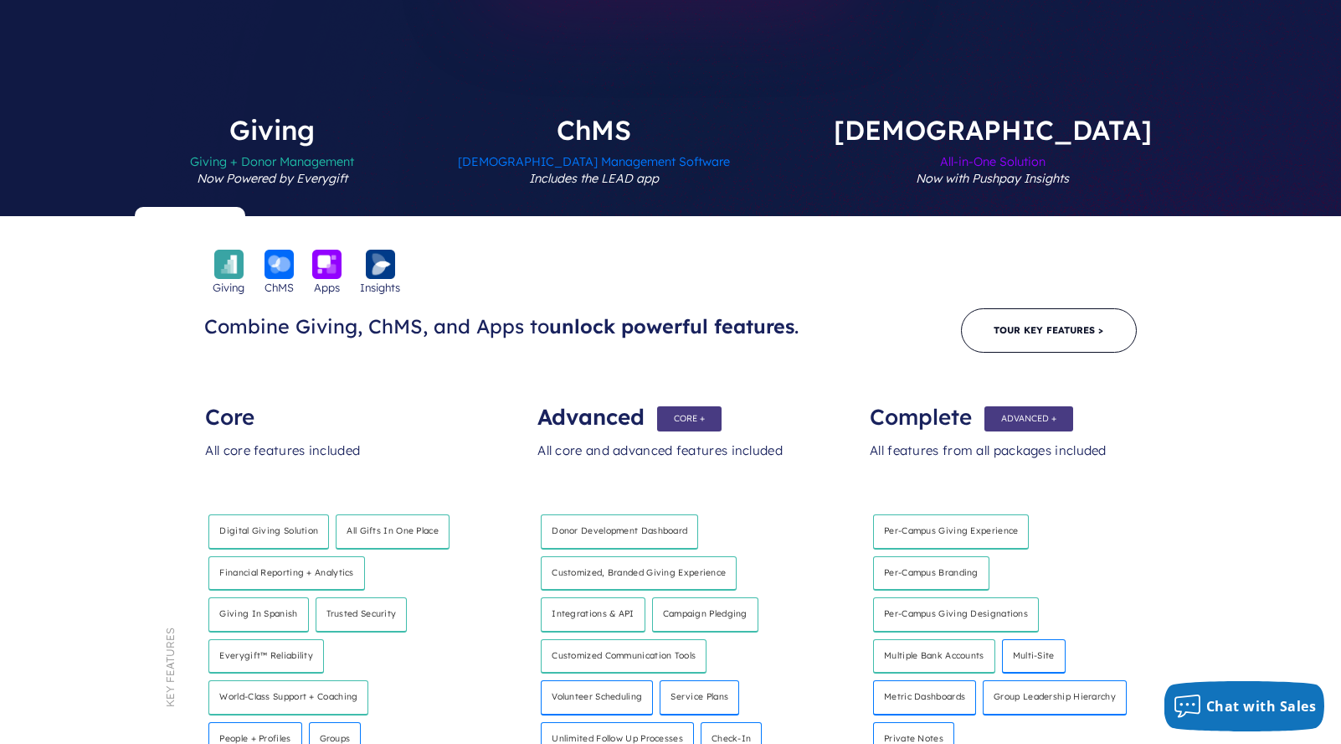
scroll to position [0, 0]
